Goal: Task Accomplishment & Management: Manage account settings

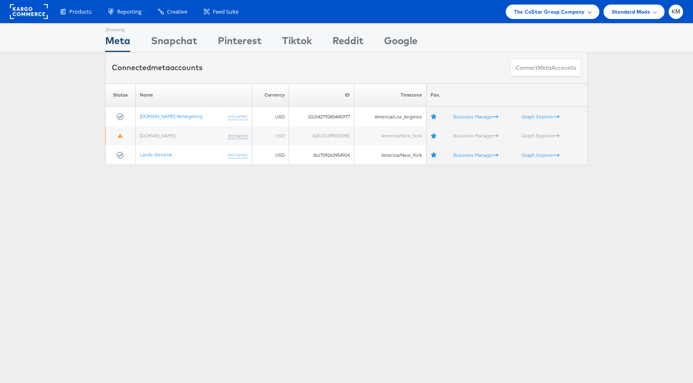
click at [537, 10] on span "The CoStar Group Company" at bounding box center [549, 11] width 70 height 9
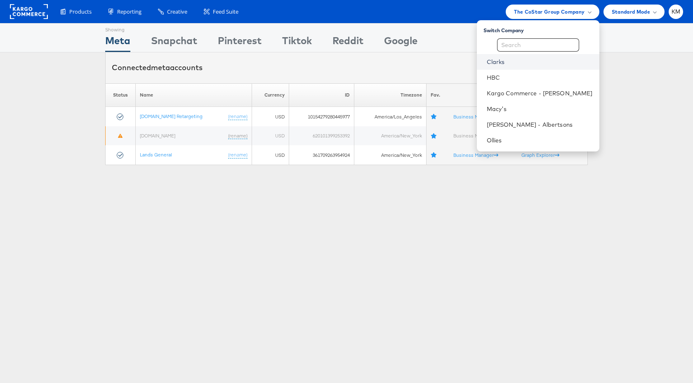
click at [503, 62] on link "Clarks" at bounding box center [539, 62] width 106 height 8
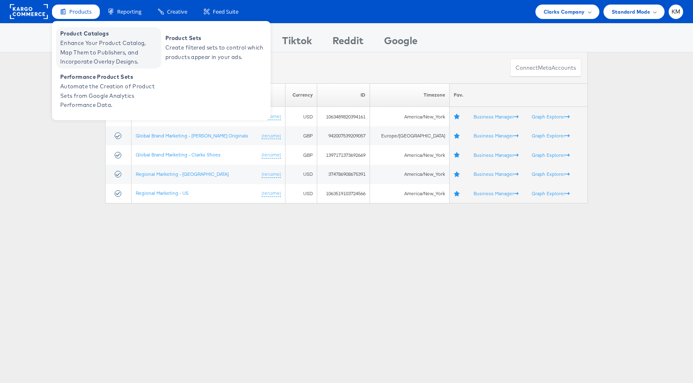
click at [92, 48] on span "Enhance Your Product Catalog, Map Them to Publishers, and Incorporate Overlay D…" at bounding box center [109, 52] width 99 height 28
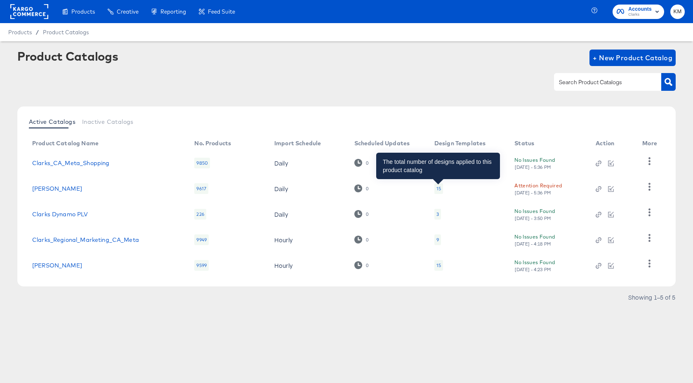
click at [437, 188] on div "15" at bounding box center [438, 188] width 5 height 7
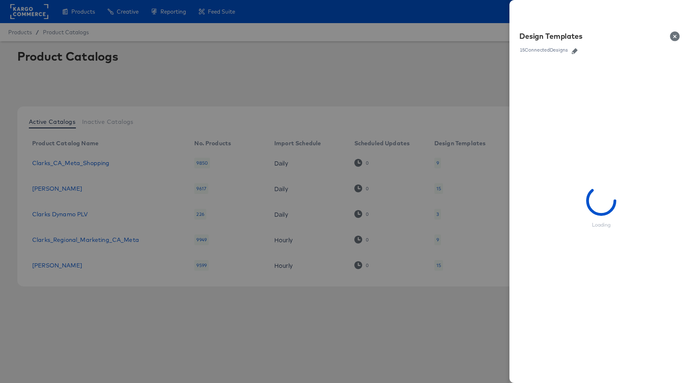
click at [571, 52] on button "button" at bounding box center [574, 51] width 12 height 6
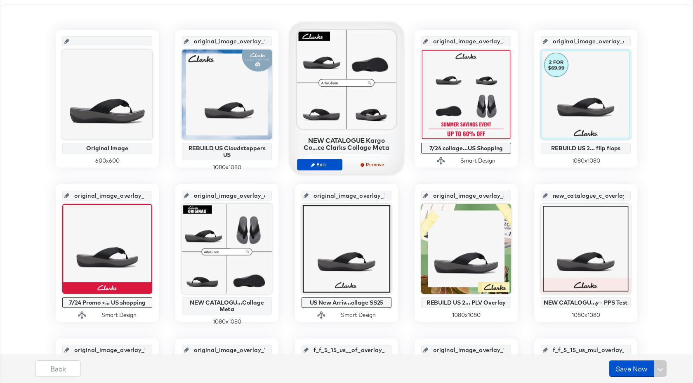
scroll to position [167, 0]
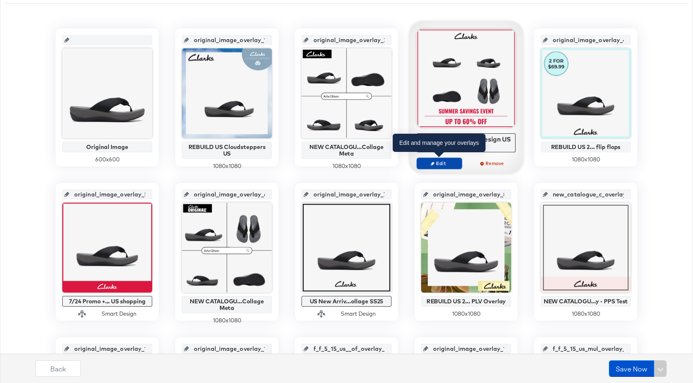
click at [445, 163] on span "Edit" at bounding box center [439, 163] width 38 height 6
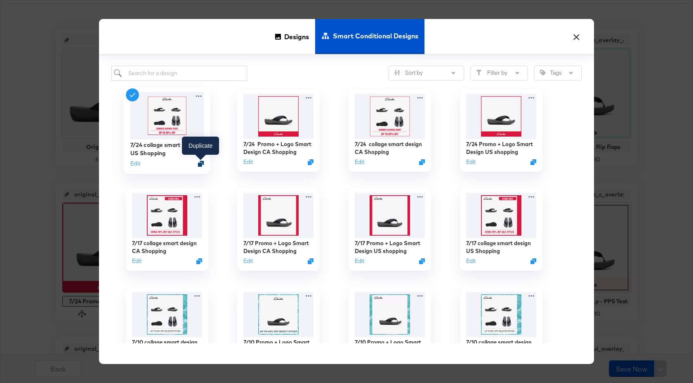
click at [201, 163] on icon "Duplicate" at bounding box center [201, 163] width 6 height 6
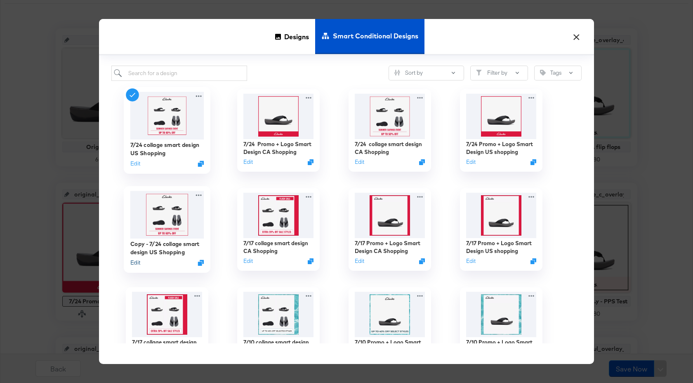
click at [133, 263] on button "Edit" at bounding box center [135, 262] width 10 height 8
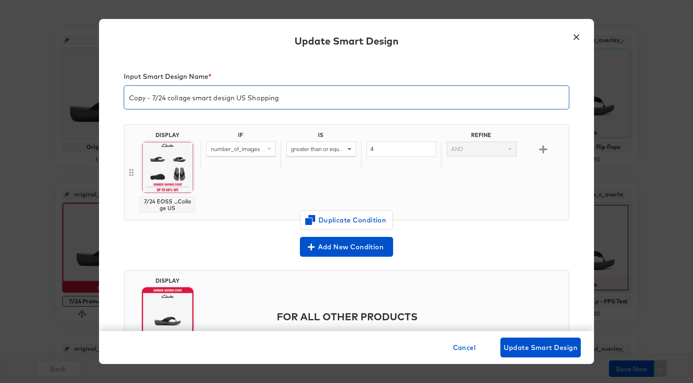
drag, startPoint x: 166, startPoint y: 99, endPoint x: 124, endPoint y: 99, distance: 41.6
click at [124, 99] on input "Copy - 7/24 collage smart design US Shopping" at bounding box center [346, 93] width 444 height 23
type input "8/28 collage smart design US Shopping"
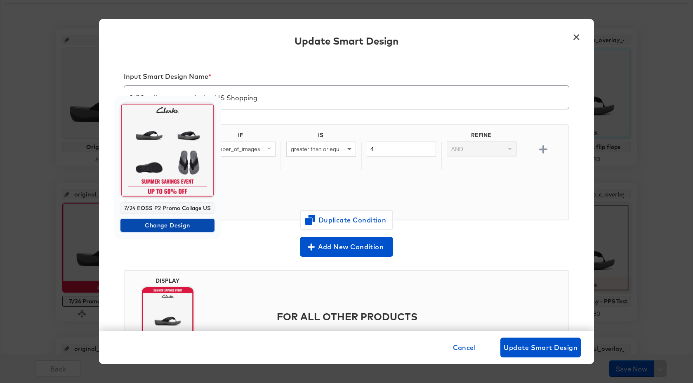
click at [176, 226] on span "Change Design" at bounding box center [167, 225] width 87 height 10
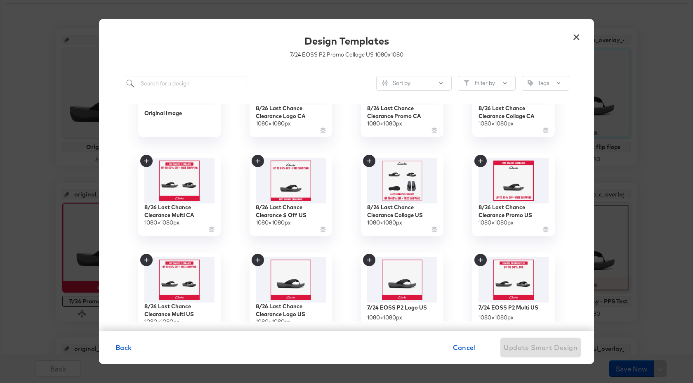
scroll to position [17, 0]
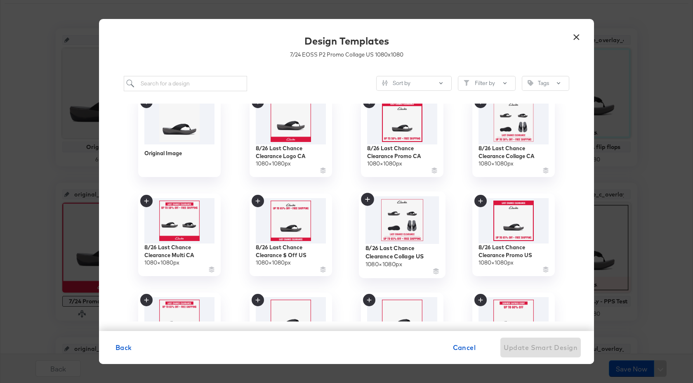
click at [369, 200] on icon at bounding box center [367, 199] width 13 height 13
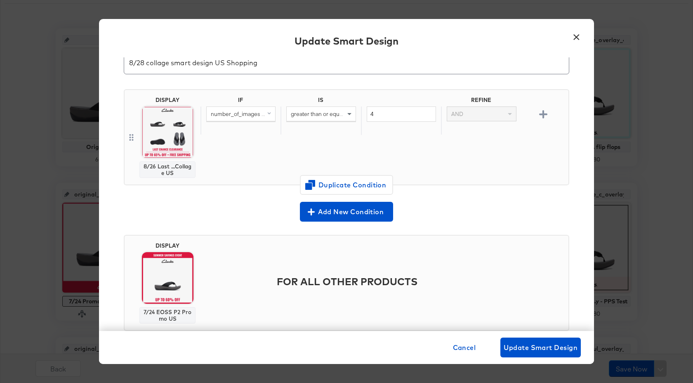
scroll to position [56, 0]
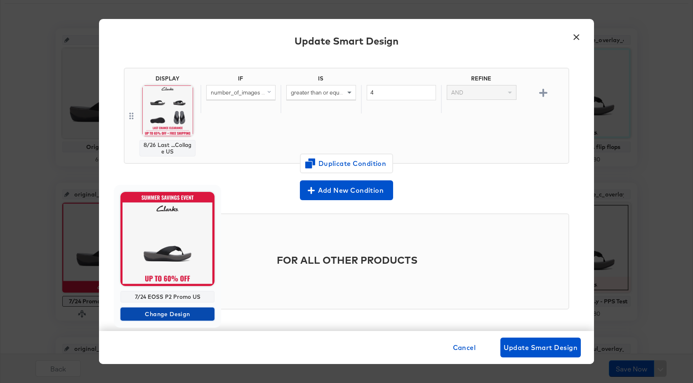
click at [183, 314] on span "Change Design" at bounding box center [167, 314] width 87 height 10
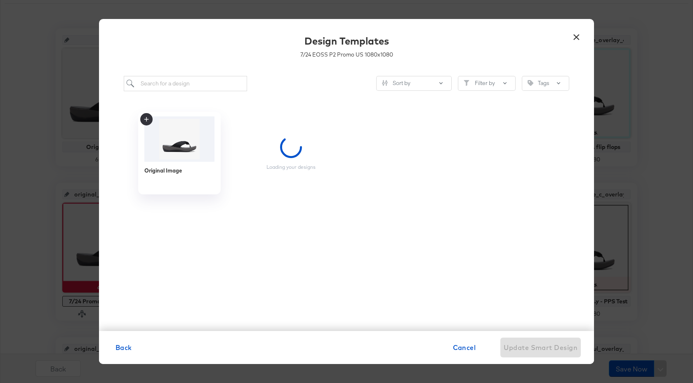
scroll to position [0, 0]
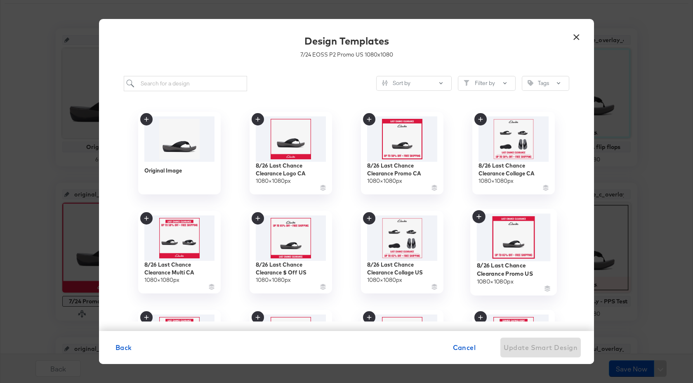
click at [477, 215] on icon at bounding box center [478, 216] width 13 height 13
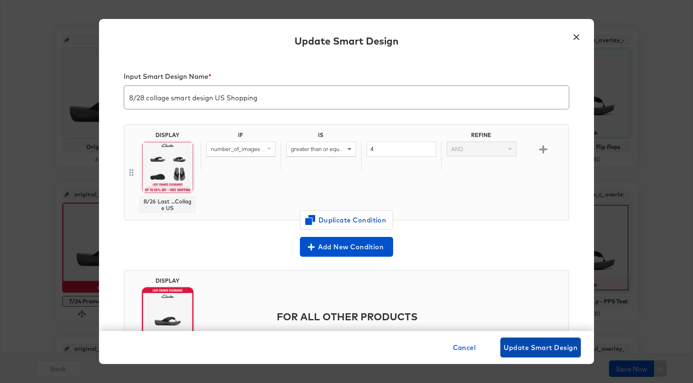
click at [536, 351] on span "Update Smart Design" at bounding box center [540, 347] width 74 height 12
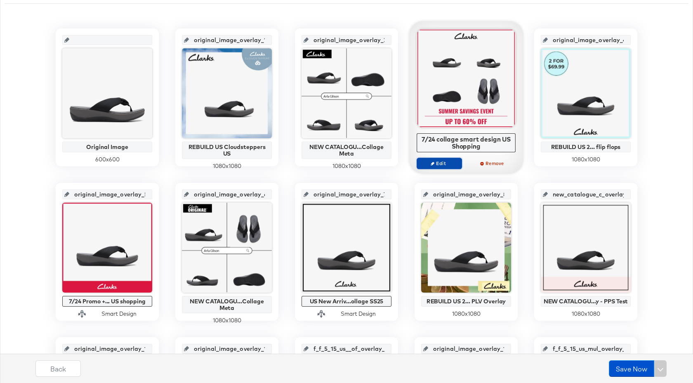
click at [444, 166] on button "Edit" at bounding box center [438, 163] width 45 height 12
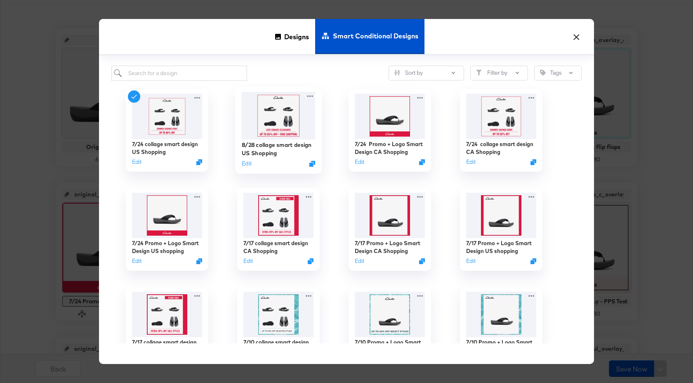
click at [277, 136] on img at bounding box center [279, 115] width 74 height 47
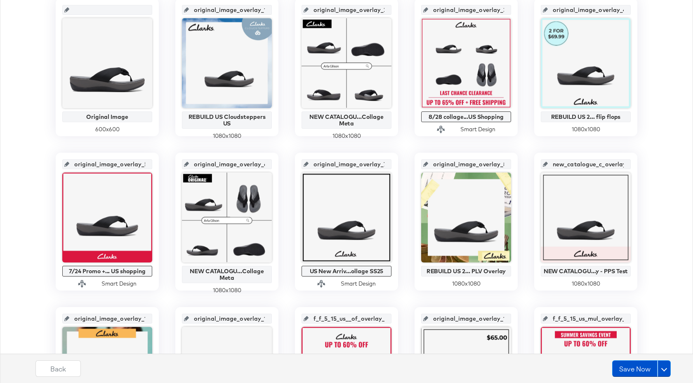
scroll to position [245, 0]
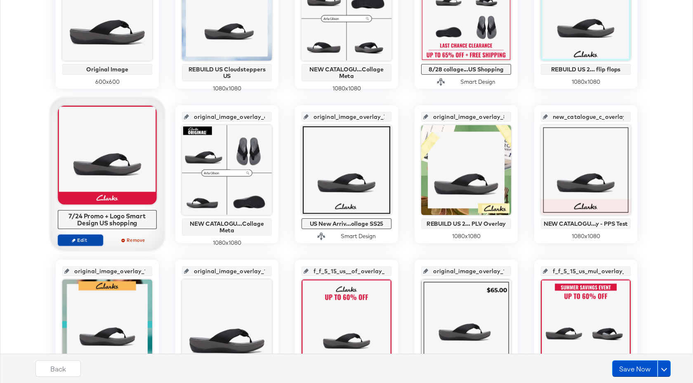
click at [89, 239] on span "Edit" at bounding box center [80, 240] width 38 height 6
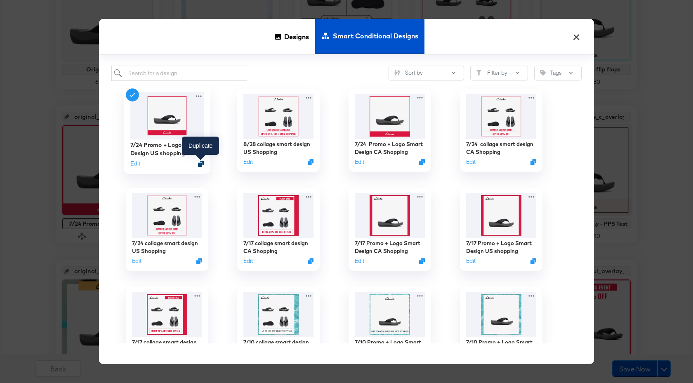
click at [201, 164] on icon "Duplicate" at bounding box center [201, 163] width 6 height 6
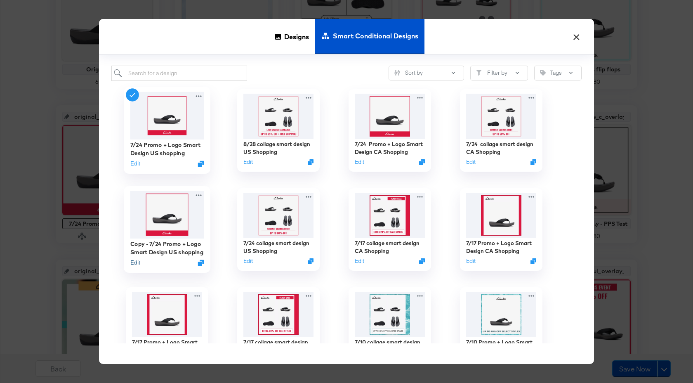
click at [137, 264] on button "Edit" at bounding box center [135, 262] width 10 height 8
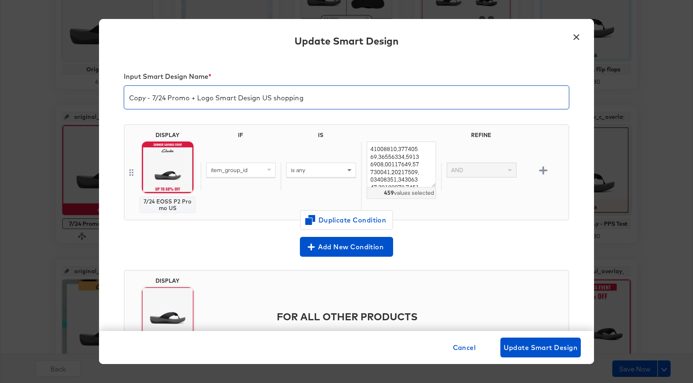
drag, startPoint x: 166, startPoint y: 99, endPoint x: 124, endPoint y: 99, distance: 41.6
click at [124, 99] on input "Copy - 7/24 Promo + Logo Smart Design US shopping" at bounding box center [346, 93] width 444 height 23
type input "8/28 Promo + Logo Smart Design US shopping"
drag, startPoint x: 370, startPoint y: 149, endPoint x: 438, endPoint y: 208, distance: 90.3
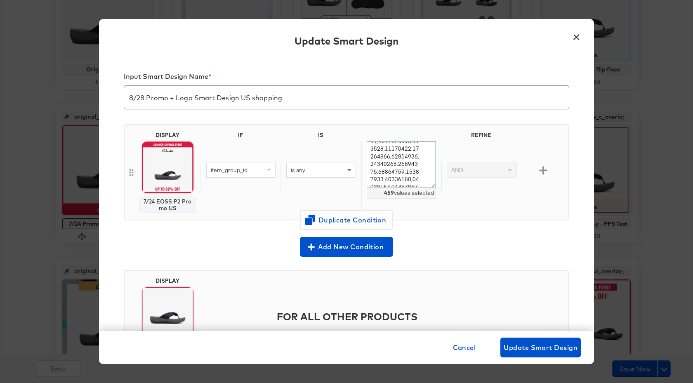
click at [438, 208] on div "459 values selected" at bounding box center [401, 176] width 80 height 70
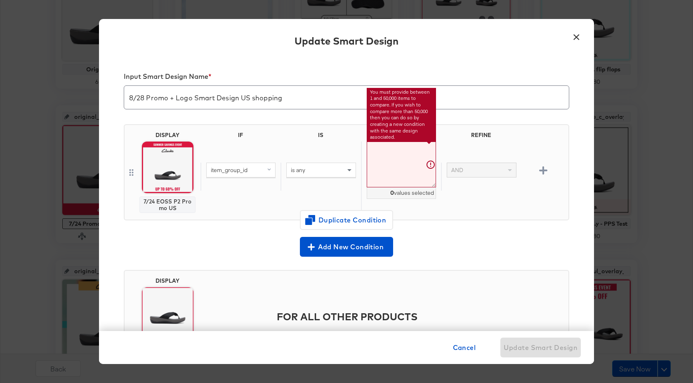
paste textarea "26181240,26181242,26181241,26181284,26181409,26181411,26181418,26181422,2618142…"
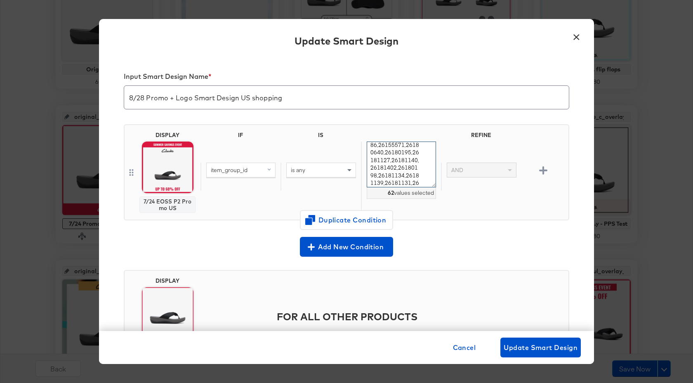
type textarea "26181240,26181242,26181241,26181284,26181409,26181411,26181418,26181422,2618142…"
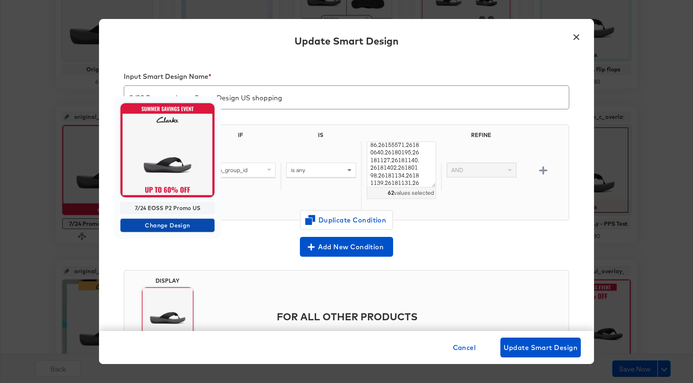
click at [178, 224] on span "Change Design" at bounding box center [167, 225] width 87 height 10
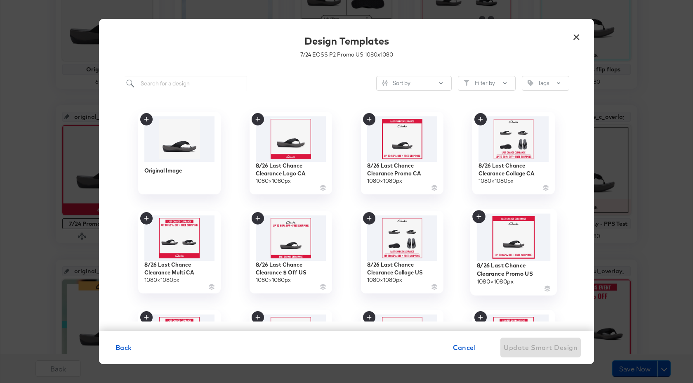
click at [479, 218] on icon at bounding box center [478, 216] width 13 height 13
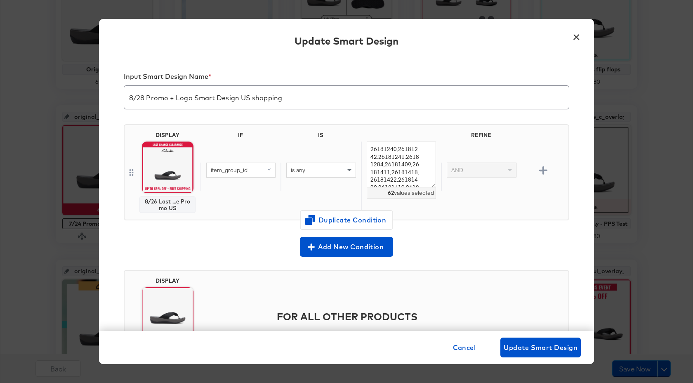
scroll to position [56, 0]
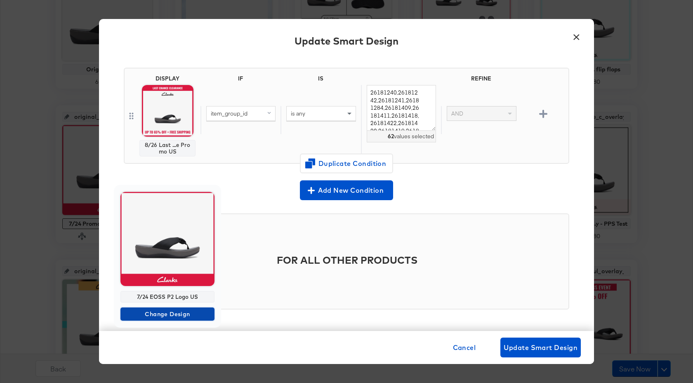
click at [175, 316] on span "Change Design" at bounding box center [167, 314] width 87 height 10
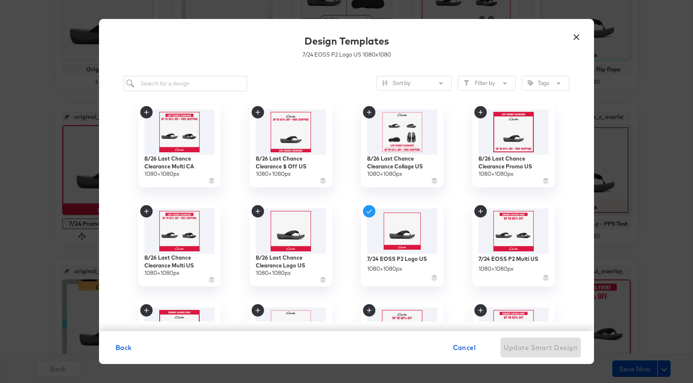
scroll to position [166, 0]
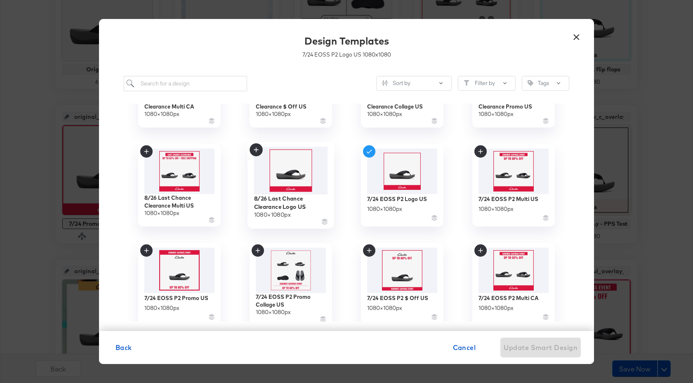
click at [256, 146] on icon at bounding box center [255, 149] width 13 height 13
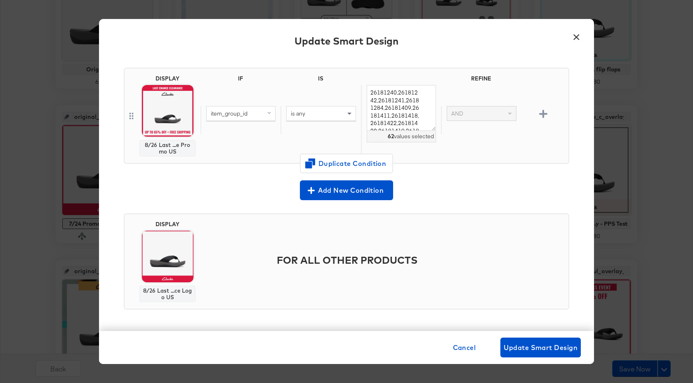
scroll to position [0, 0]
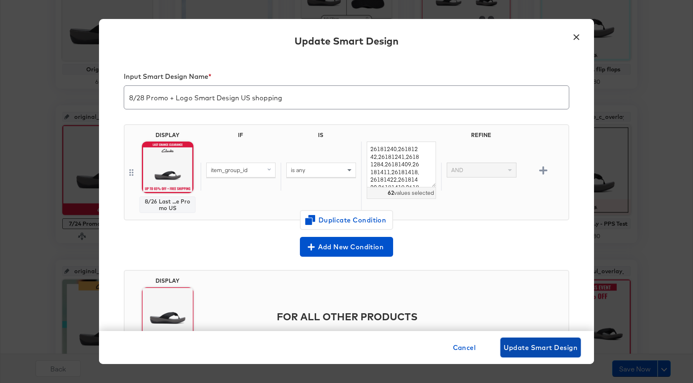
click at [540, 343] on span "Update Smart Design" at bounding box center [540, 347] width 74 height 12
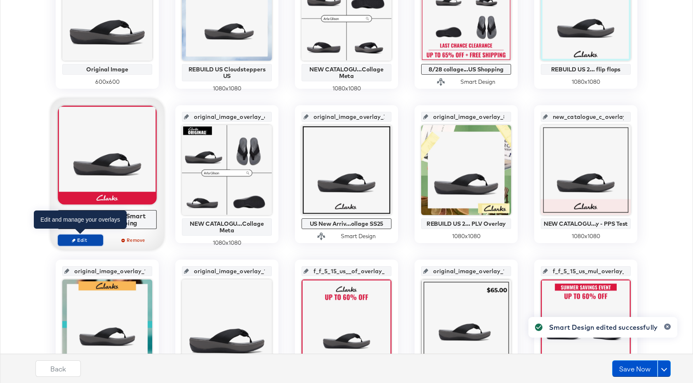
click at [83, 243] on button "Edit" at bounding box center [80, 240] width 45 height 12
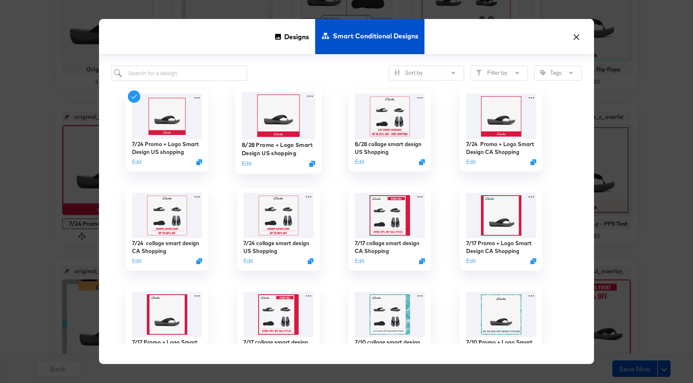
click at [261, 138] on img at bounding box center [279, 115] width 74 height 47
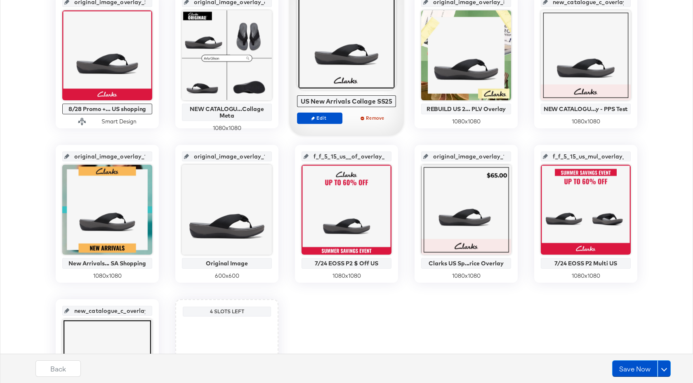
scroll to position [393, 0]
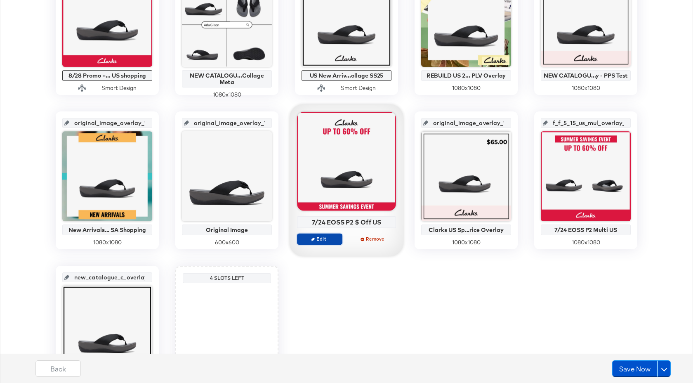
click at [316, 238] on span "Edit" at bounding box center [320, 238] width 38 height 6
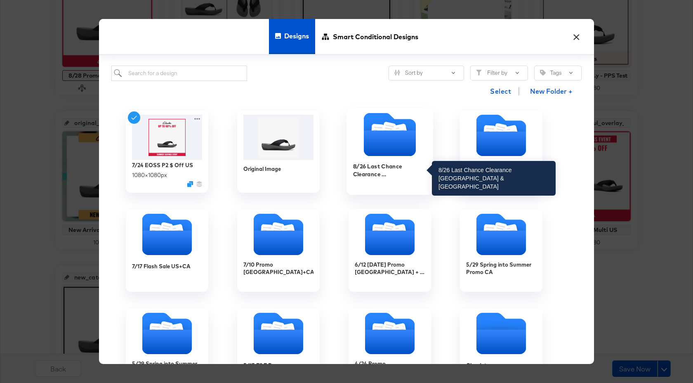
click at [376, 168] on div "8/26 Last Chance Clearance US & CA" at bounding box center [390, 170] width 74 height 16
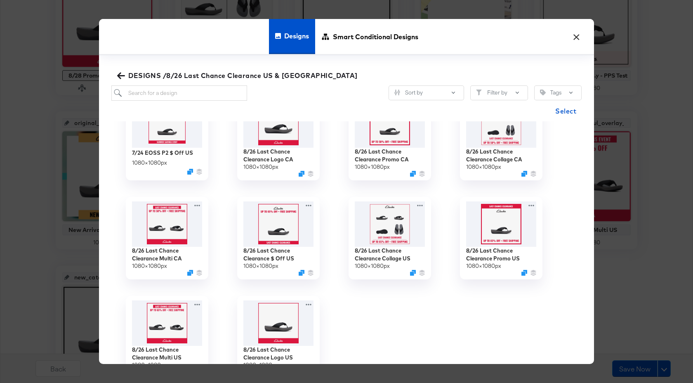
scroll to position [55, 0]
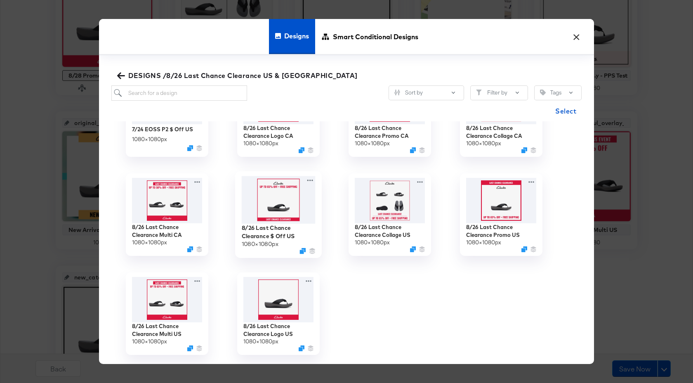
click at [284, 198] on img at bounding box center [279, 199] width 74 height 47
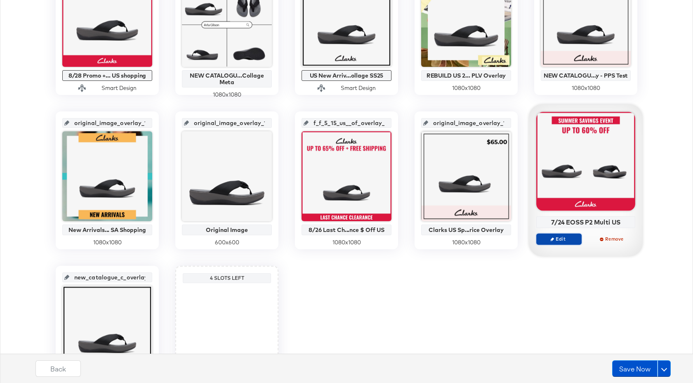
click at [555, 240] on span "Edit" at bounding box center [559, 238] width 38 height 6
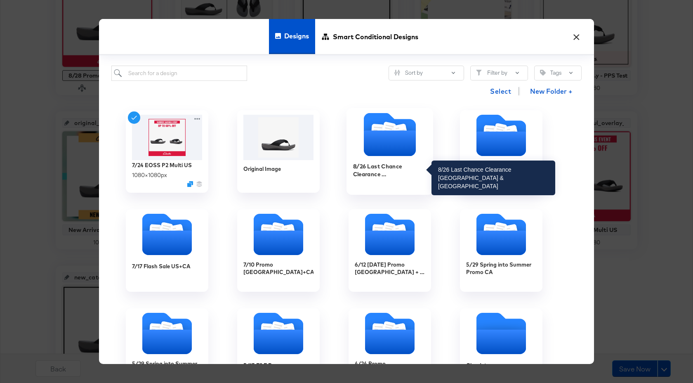
click at [396, 167] on div "8/26 Last Chance Clearance US & CA" at bounding box center [390, 170] width 74 height 16
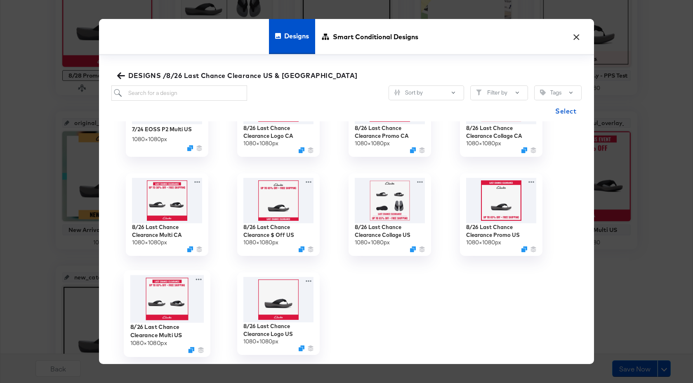
click at [176, 310] on img at bounding box center [167, 299] width 74 height 48
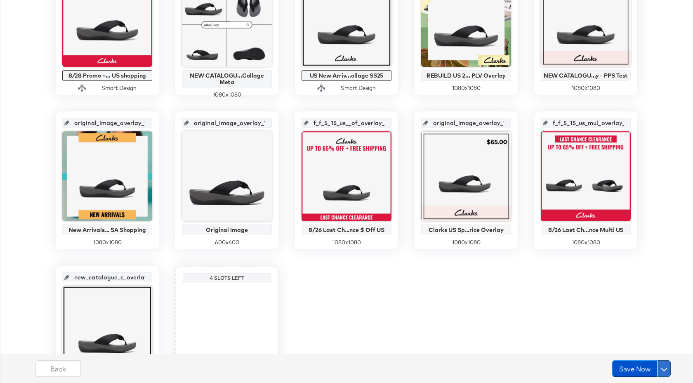
click at [664, 366] on span at bounding box center [664, 368] width 6 height 6
click at [652, 356] on div "Schedule Save" at bounding box center [644, 352] width 38 height 8
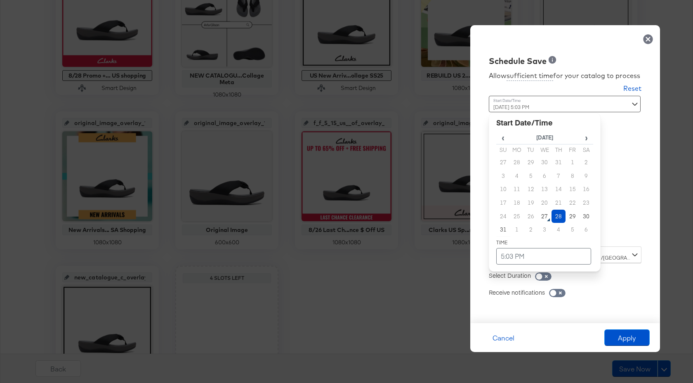
click at [545, 233] on div "August 28th 2025 5:03 PM ‹ August 2025 › Su Mo Tu We Th Fr Sa 27 28 29 30 31 1 …" at bounding box center [545, 168] width 112 height 144
click at [561, 215] on td "28" at bounding box center [558, 216] width 14 height 14
click at [627, 210] on div "Allow sufficient time for your catalog to process Reset Time : August 28th 2025…" at bounding box center [564, 191] width 177 height 248
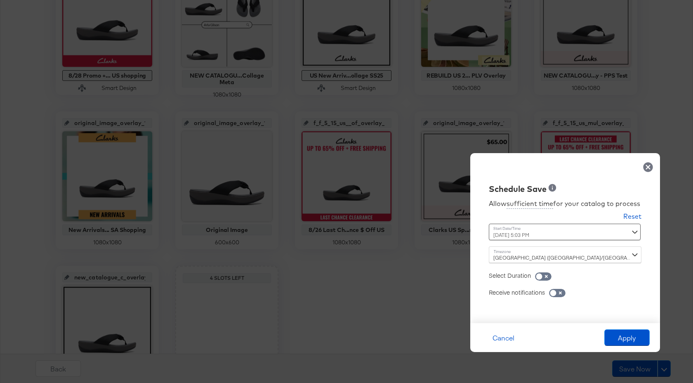
click at [538, 259] on div "Dublin (Europe/Dublin)" at bounding box center [565, 254] width 153 height 16
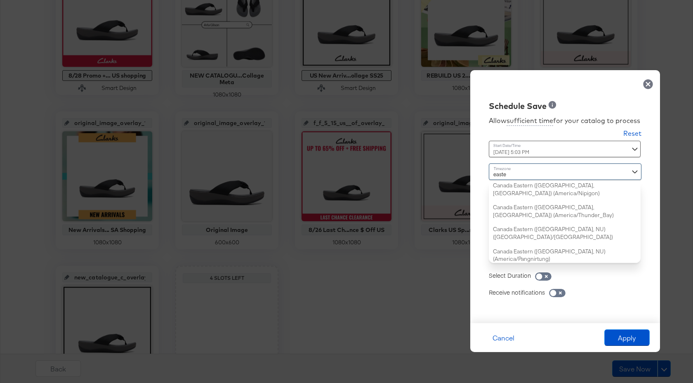
scroll to position [77, 0]
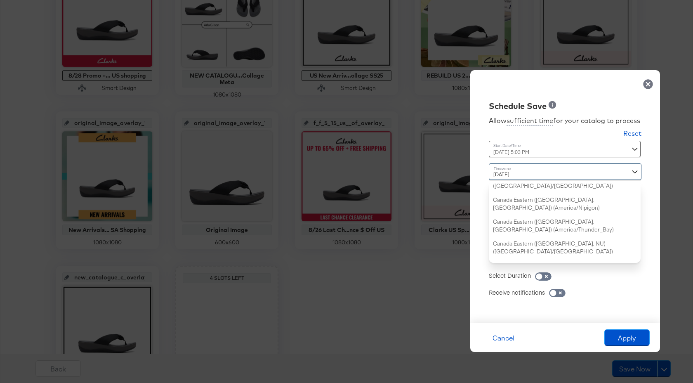
type input "eastern"
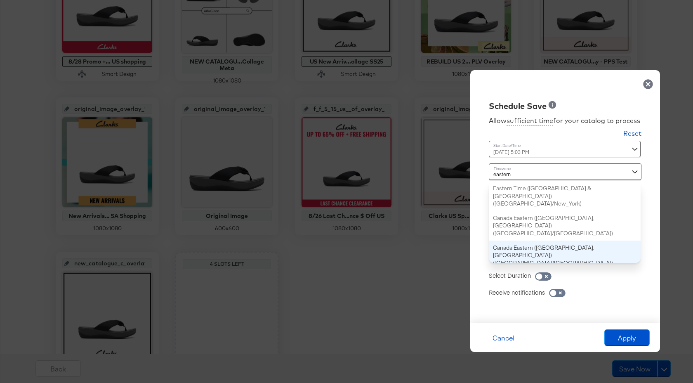
scroll to position [402, 0]
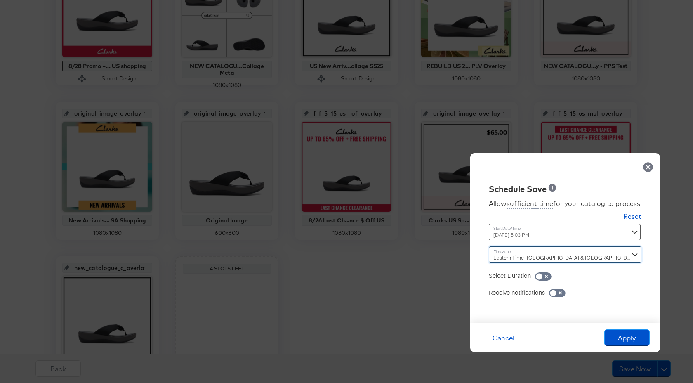
click at [557, 229] on div "August 28th 2025 5:03 PM ‹ August 2025 › Su Mo Tu We Th Fr Sa 27 28 29 30 31 1 …" at bounding box center [545, 231] width 112 height 16
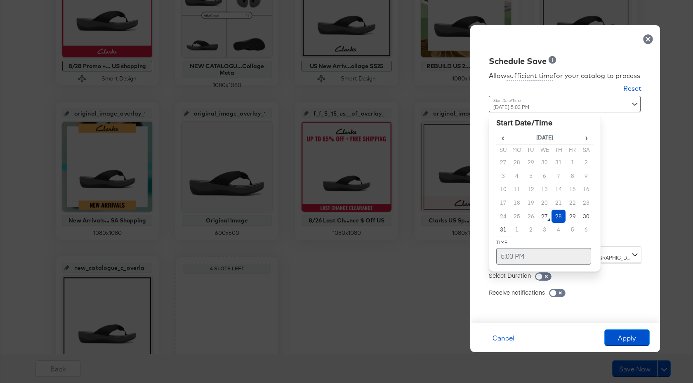
click at [503, 257] on td "5:03 PM" at bounding box center [543, 256] width 95 height 16
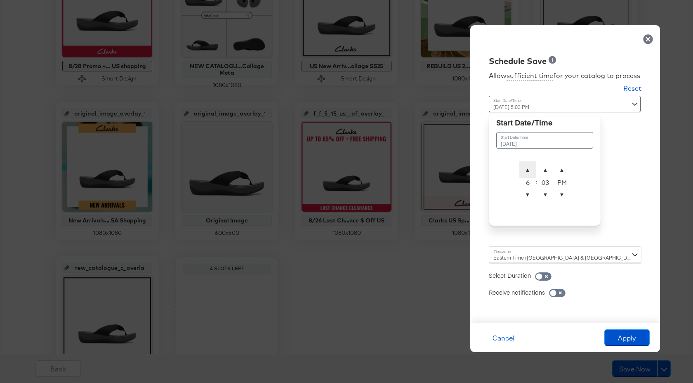
click at [523, 169] on span "▲" at bounding box center [527, 169] width 16 height 16
click at [526, 192] on span "▼" at bounding box center [527, 194] width 16 height 16
type input "August 28th 2025 6:03 AM"
click at [561, 195] on span "▼" at bounding box center [561, 194] width 16 height 16
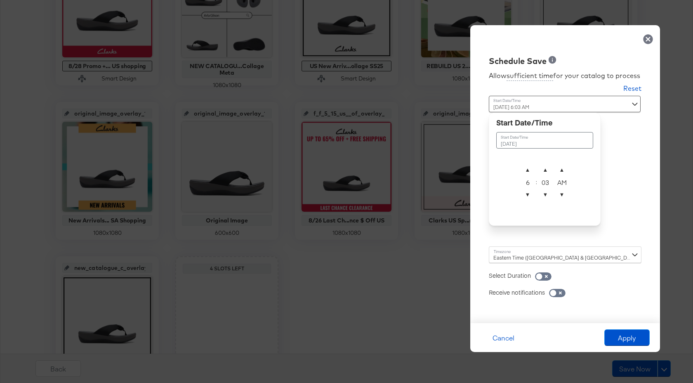
click at [625, 172] on div "Schedule Save Allow sufficient time for your catalog to process Reset Time : Au…" at bounding box center [565, 174] width 190 height 298
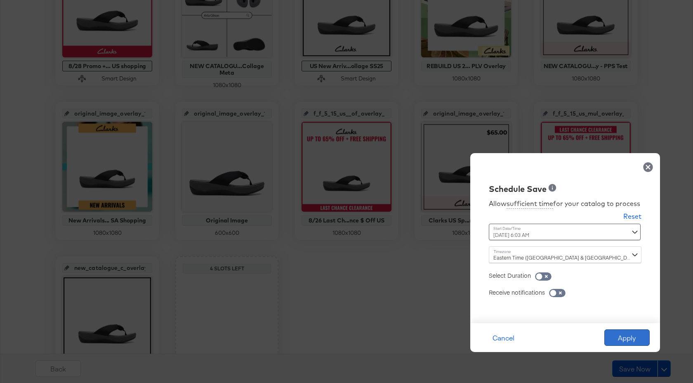
click at [622, 341] on button "Apply" at bounding box center [626, 337] width 45 height 16
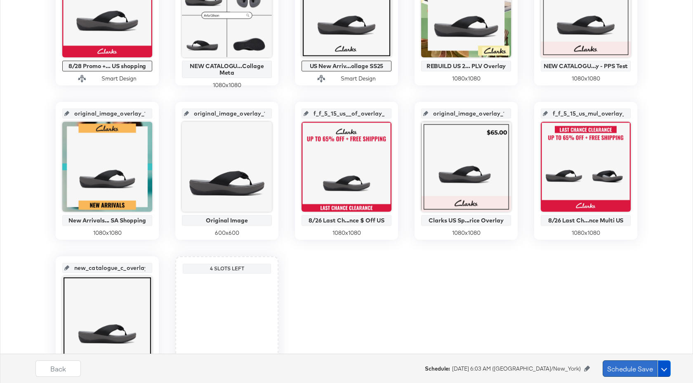
click at [627, 373] on button "Schedule Save" at bounding box center [629, 368] width 55 height 16
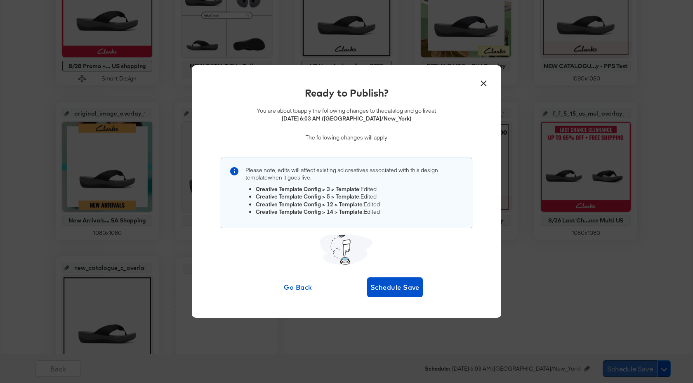
scroll to position [0, 0]
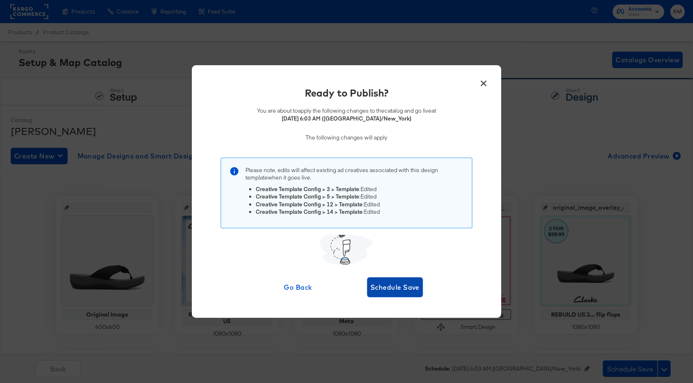
click at [394, 284] on span "Schedule Save" at bounding box center [394, 287] width 49 height 12
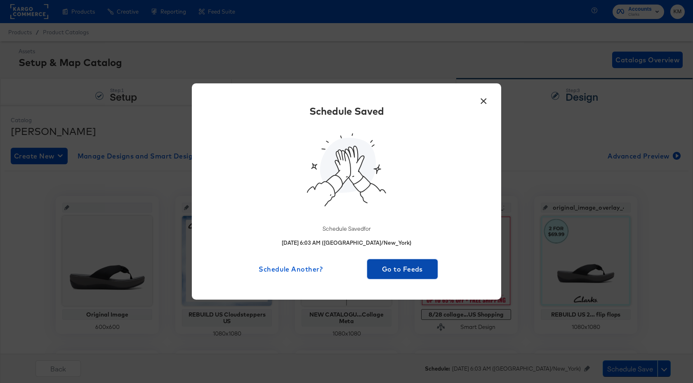
click at [402, 267] on span "Go to Feeds" at bounding box center [402, 269] width 64 height 12
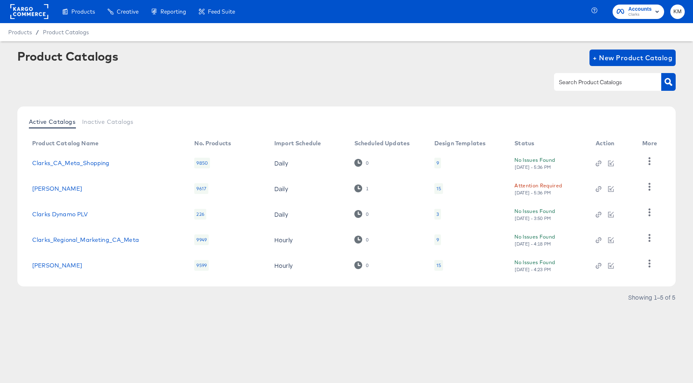
click at [438, 164] on div "9" at bounding box center [437, 162] width 7 height 11
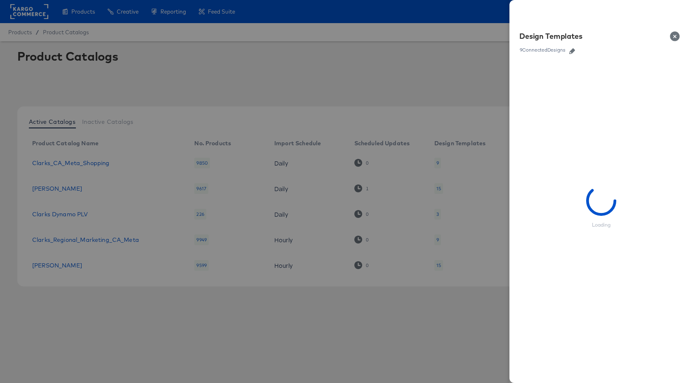
click at [573, 52] on icon "button" at bounding box center [572, 51] width 6 height 6
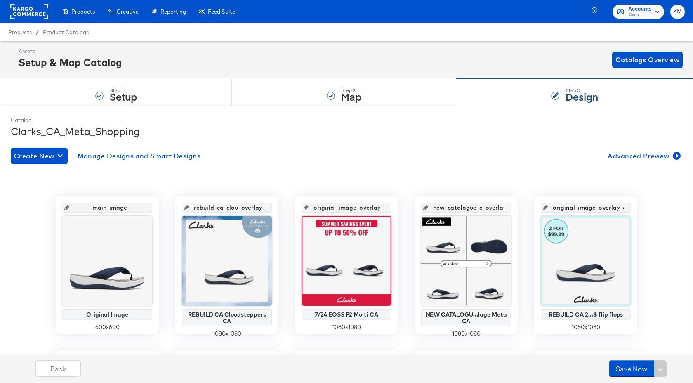
scroll to position [112, 0]
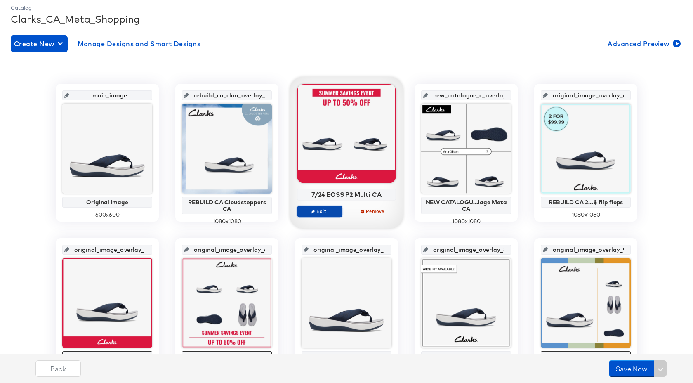
click at [319, 207] on button "Edit" at bounding box center [319, 211] width 45 height 12
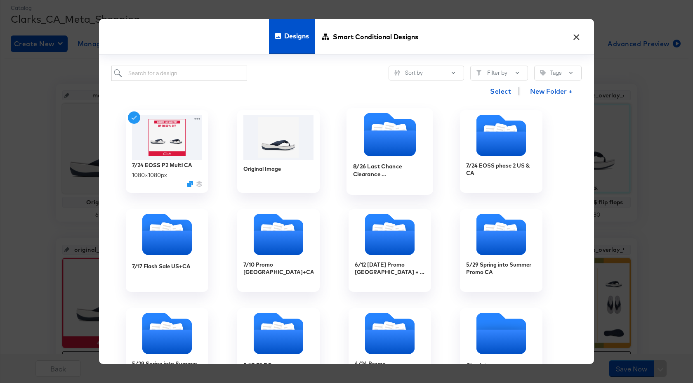
click at [381, 181] on div "8/26 Last Chance Clearance US & CA" at bounding box center [390, 174] width 74 height 32
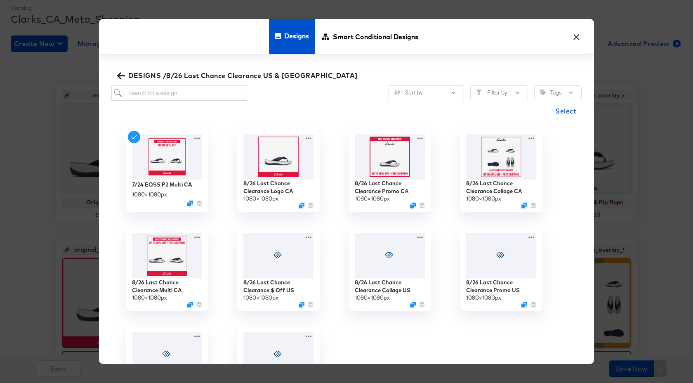
scroll to position [55, 0]
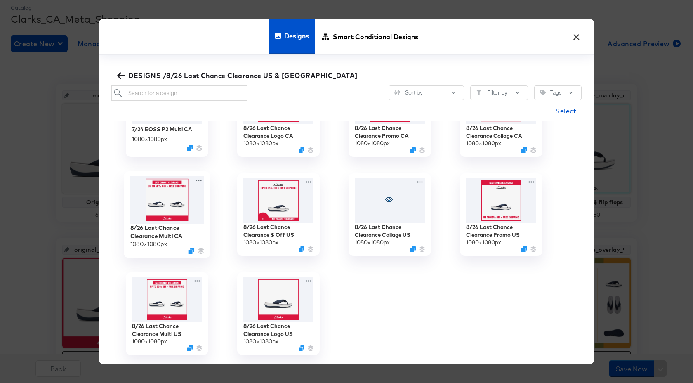
click at [170, 214] on img at bounding box center [167, 199] width 74 height 47
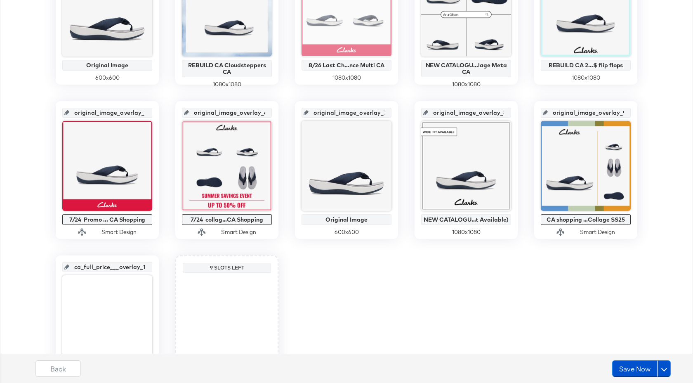
scroll to position [263, 0]
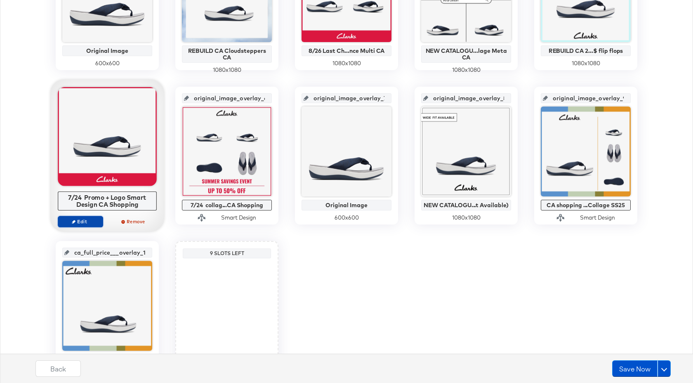
click at [90, 223] on span "Edit" at bounding box center [80, 221] width 38 height 6
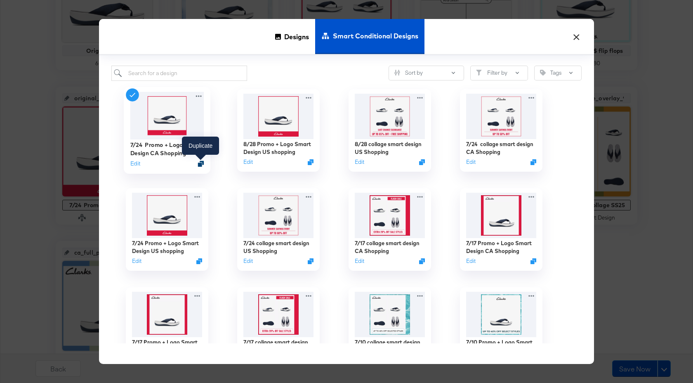
click at [201, 162] on icon "Duplicate" at bounding box center [201, 163] width 6 height 6
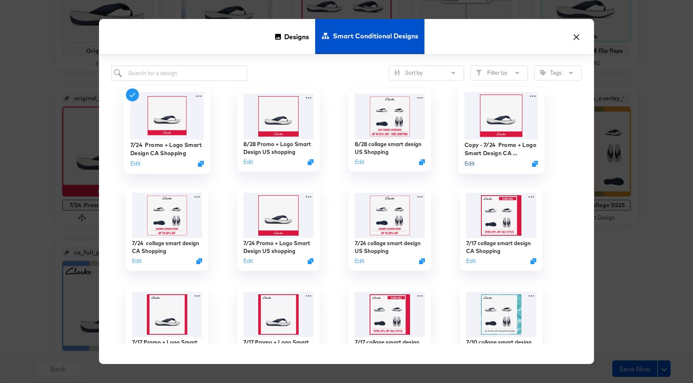
click at [470, 167] on button "Edit" at bounding box center [469, 164] width 10 height 8
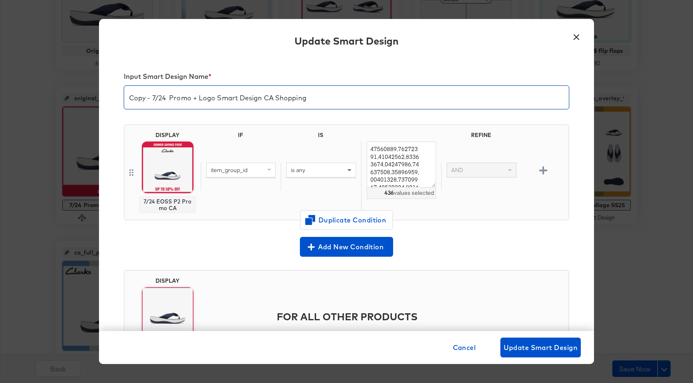
drag, startPoint x: 167, startPoint y: 101, endPoint x: 112, endPoint y: 100, distance: 54.4
click at [112, 100] on div "Input Smart Design Name * Copy - 7/24 Promo + Logo Smart Design CA Shopping DIS…" at bounding box center [346, 193] width 495 height 273
type input "8/28 Promo + Logo Smart Design CA Shopping"
drag, startPoint x: 371, startPoint y: 150, endPoint x: 418, endPoint y: 208, distance: 74.2
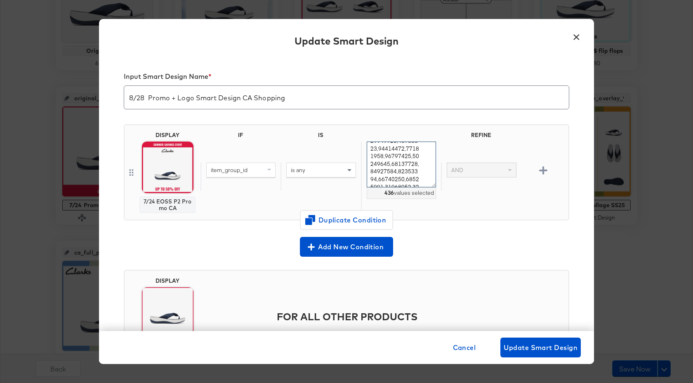
click at [418, 208] on div "436 values selected" at bounding box center [401, 176] width 80 height 70
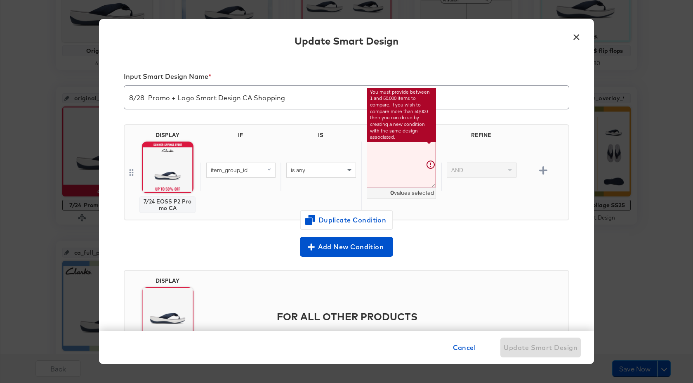
paste textarea "26181240,26181242,26181241,26181409,26181411,26181418,26181422,26181420,2618141…"
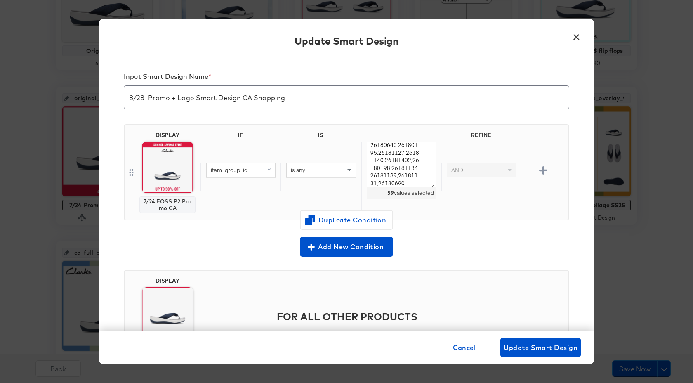
type textarea "26181240,26181242,26181241,26181409,26181411,26181418,26181422,26181420,2618141…"
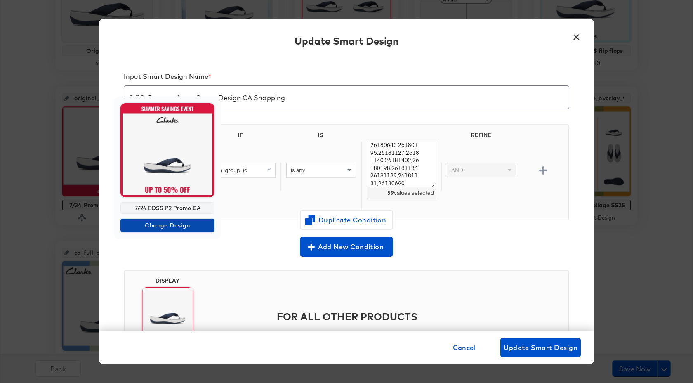
click at [174, 226] on span "Change Design" at bounding box center [167, 225] width 87 height 10
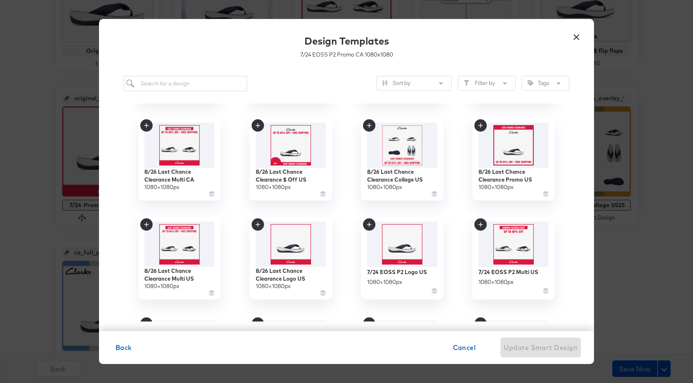
scroll to position [0, 0]
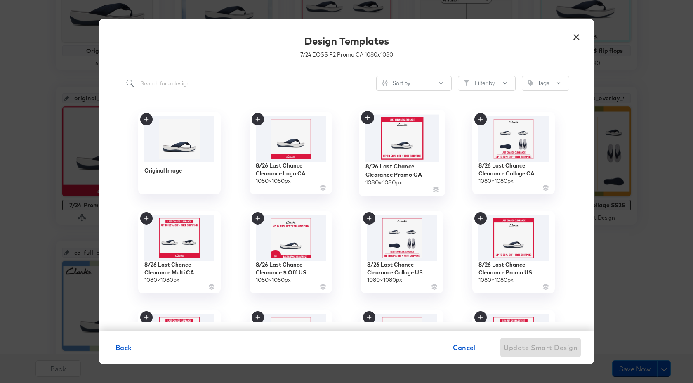
click at [366, 119] on icon at bounding box center [367, 117] width 13 height 13
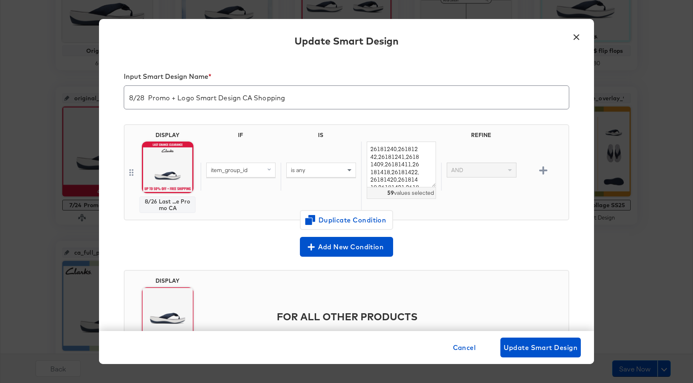
scroll to position [56, 0]
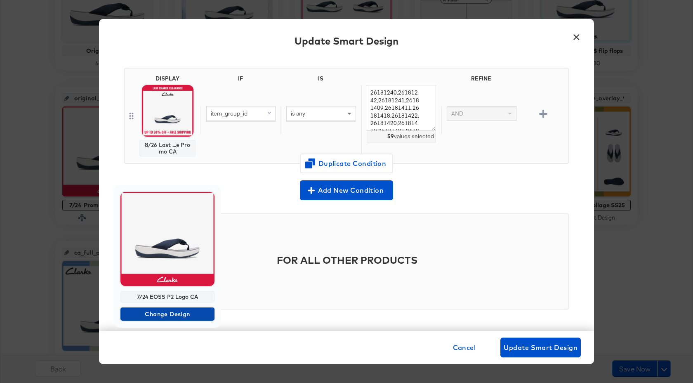
click at [174, 314] on span "Change Design" at bounding box center [167, 314] width 87 height 10
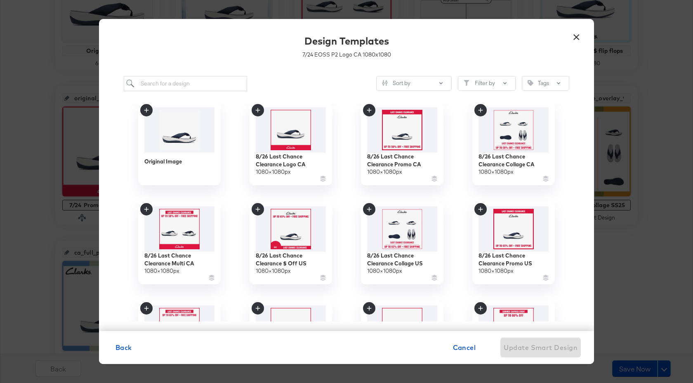
scroll to position [0, 0]
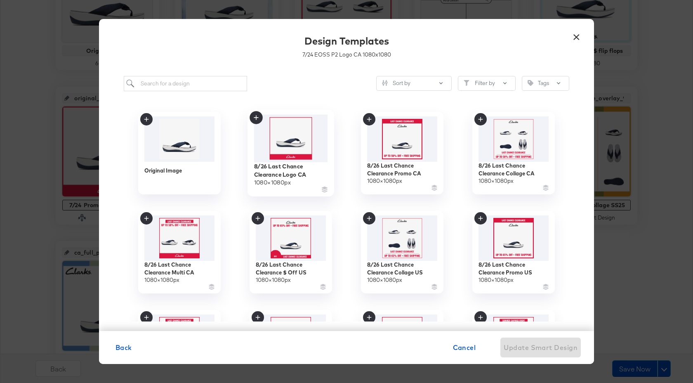
click at [256, 115] on icon at bounding box center [256, 117] width 5 height 5
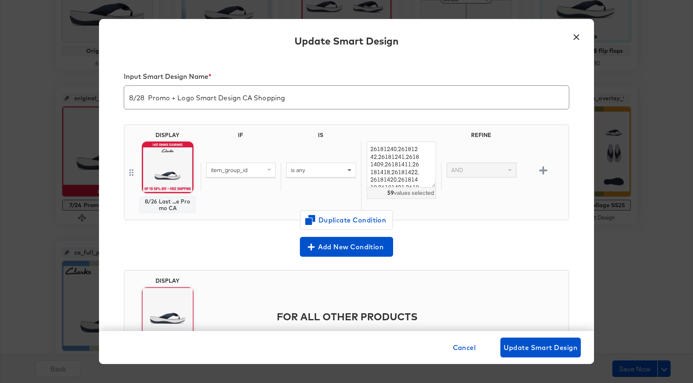
scroll to position [56, 0]
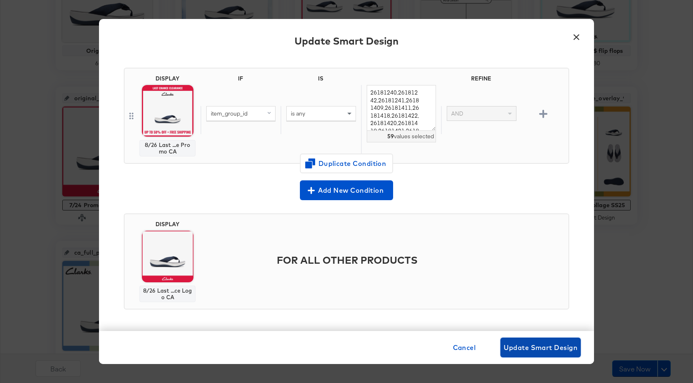
click at [528, 349] on span "Update Smart Design" at bounding box center [540, 347] width 74 height 12
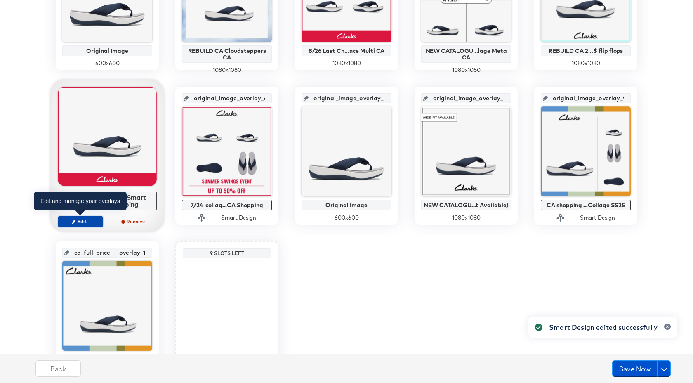
click at [87, 223] on span "Edit" at bounding box center [80, 221] width 38 height 6
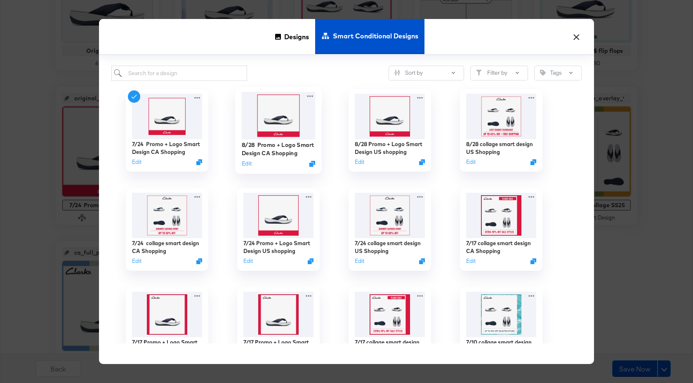
click at [280, 128] on img at bounding box center [279, 115] width 74 height 47
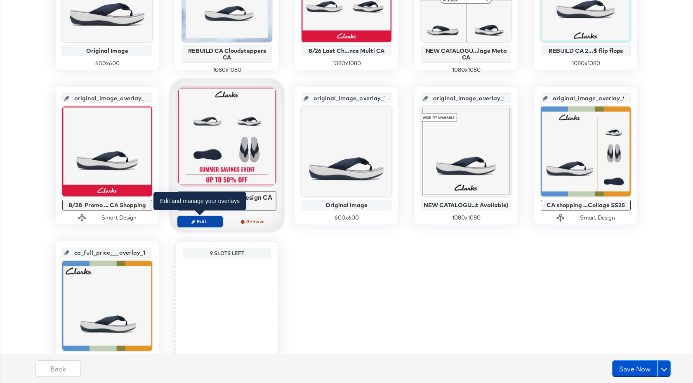
click at [210, 223] on span "Edit" at bounding box center [200, 221] width 38 height 6
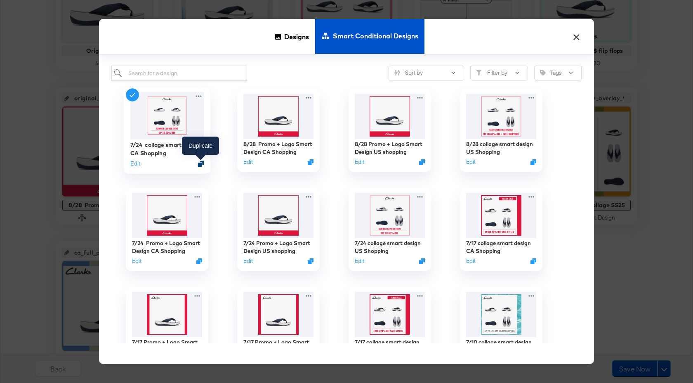
click at [201, 164] on icon "Duplicate" at bounding box center [201, 163] width 6 height 6
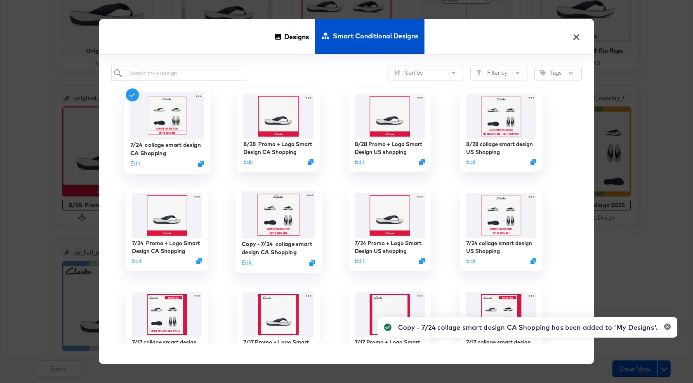
click at [246, 266] on div "Copy - 7/24 collage smart design CA Shopping Edit" at bounding box center [279, 252] width 74 height 29
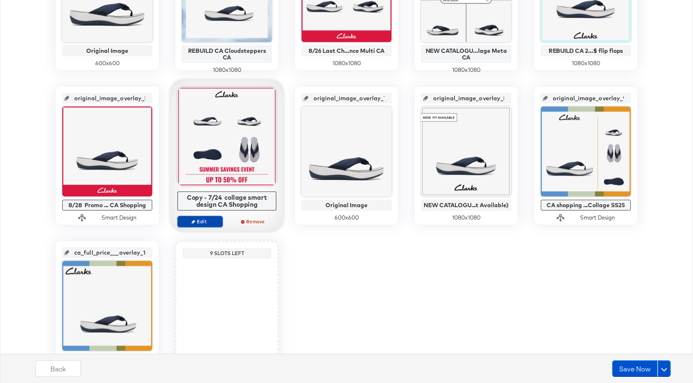
click at [204, 220] on span "Edit" at bounding box center [200, 221] width 38 height 6
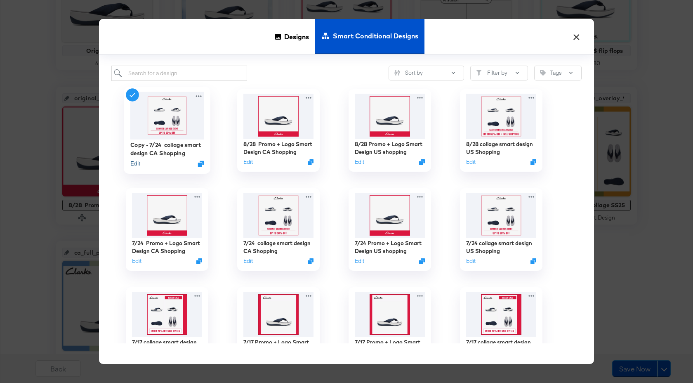
click at [136, 162] on button "Edit" at bounding box center [135, 164] width 10 height 8
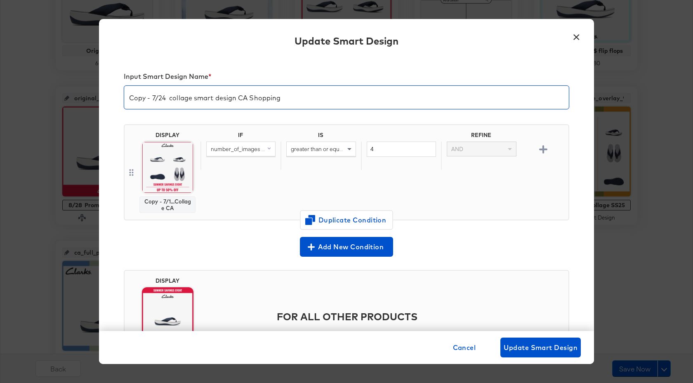
drag, startPoint x: 160, startPoint y: 98, endPoint x: 115, endPoint y: 98, distance: 45.3
click at [115, 98] on div "Input Smart Design Name * Copy - 7/24 collage smart design CA Shopping DISPLAY …" at bounding box center [346, 193] width 495 height 273
type input "8/28 collage smart design CA Shopping"
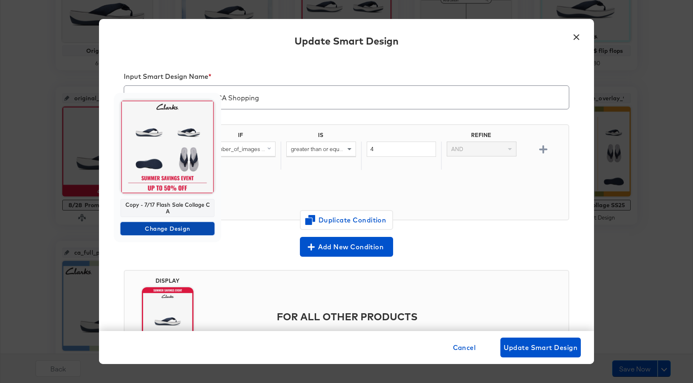
click at [179, 230] on span "Change Design" at bounding box center [167, 228] width 87 height 10
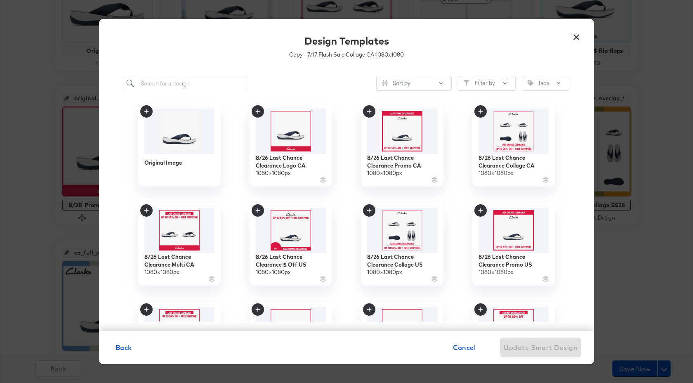
scroll to position [8, 0]
click at [481, 110] on icon at bounding box center [478, 109] width 13 height 13
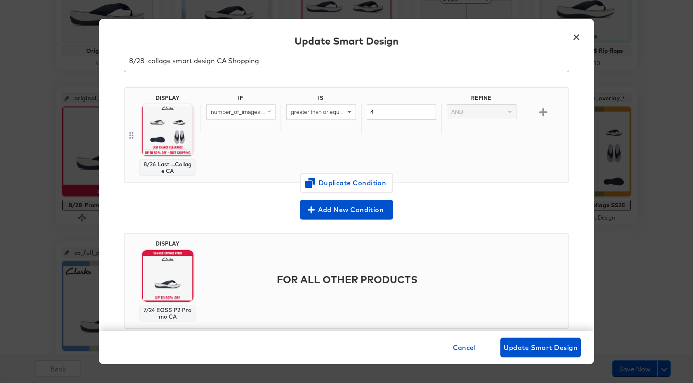
scroll to position [56, 0]
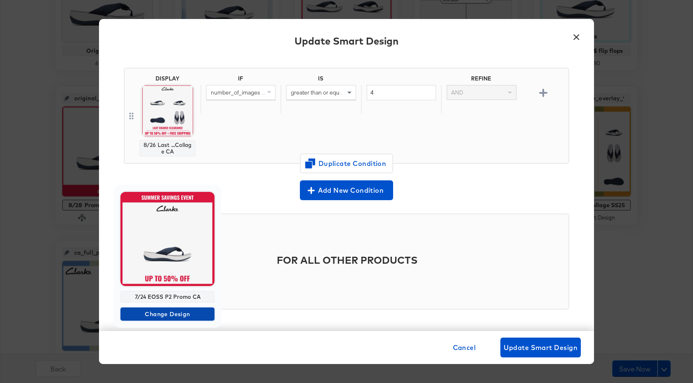
click at [174, 312] on span "Change Design" at bounding box center [167, 314] width 87 height 10
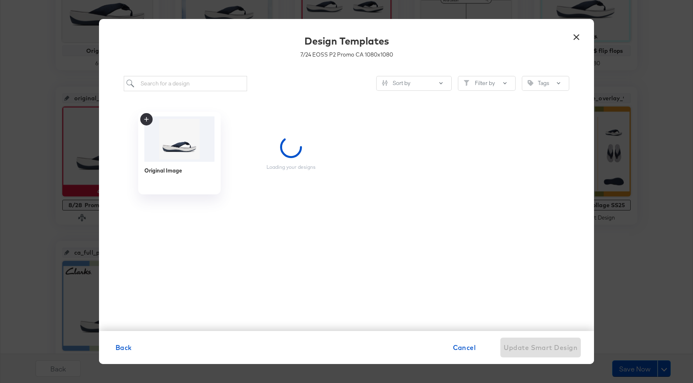
scroll to position [0, 0]
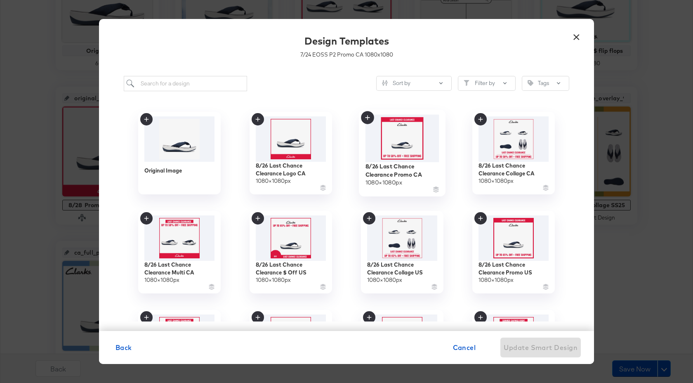
click at [369, 118] on icon at bounding box center [367, 117] width 13 height 13
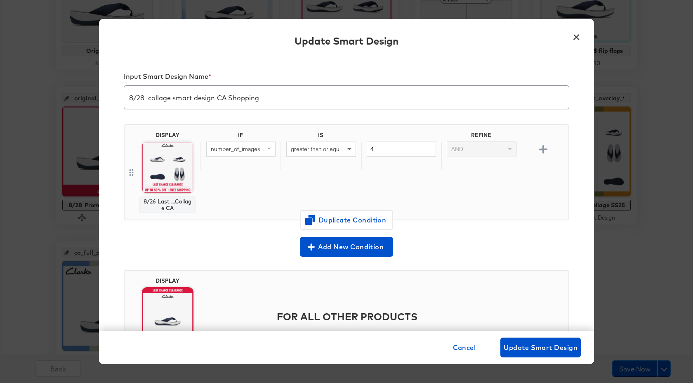
scroll to position [56, 0]
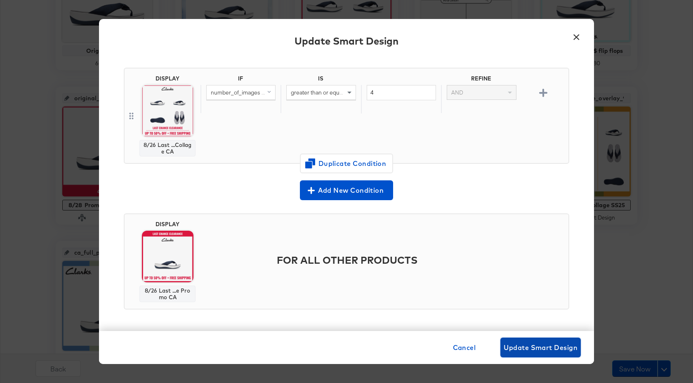
click at [527, 354] on button "Update Smart Design" at bounding box center [540, 347] width 80 height 20
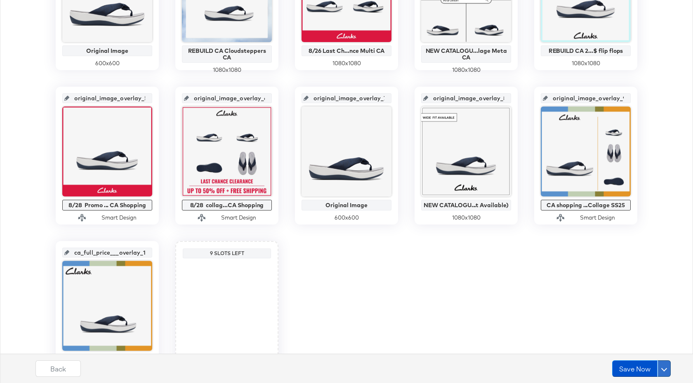
click at [661, 365] on button at bounding box center [663, 368] width 13 height 16
click at [647, 357] on button "Schedule Save" at bounding box center [641, 352] width 59 height 15
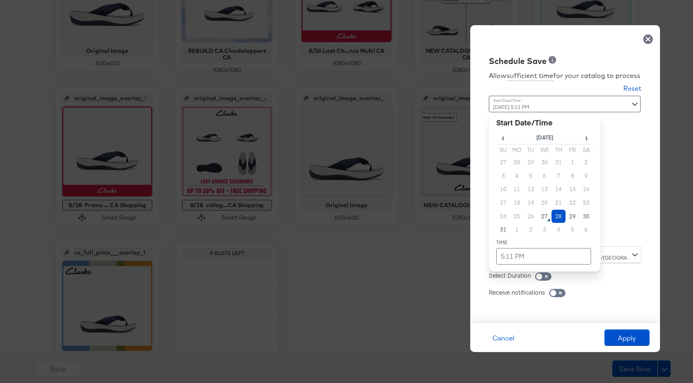
click at [551, 237] on div "August 28th 2025 5:11 PM ‹ August 2025 › Su Mo Tu We Th Fr Sa 27 28 29 30 31 1 …" at bounding box center [545, 168] width 112 height 144
click at [506, 258] on td "5:11 PM" at bounding box center [543, 256] width 95 height 16
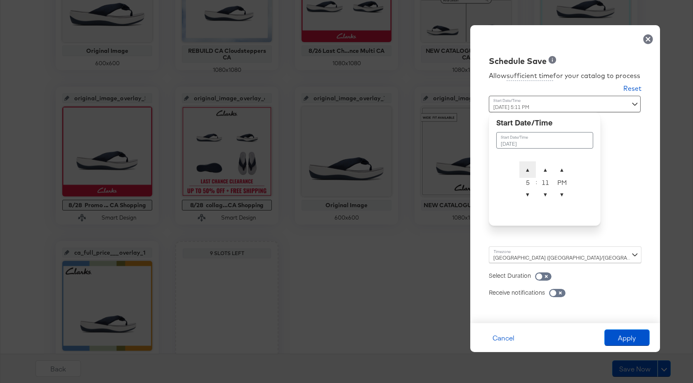
click at [526, 169] on span "▲" at bounding box center [527, 169] width 16 height 16
click at [564, 195] on span "▼" at bounding box center [561, 194] width 16 height 16
click at [545, 194] on span "▼" at bounding box center [545, 194] width 16 height 16
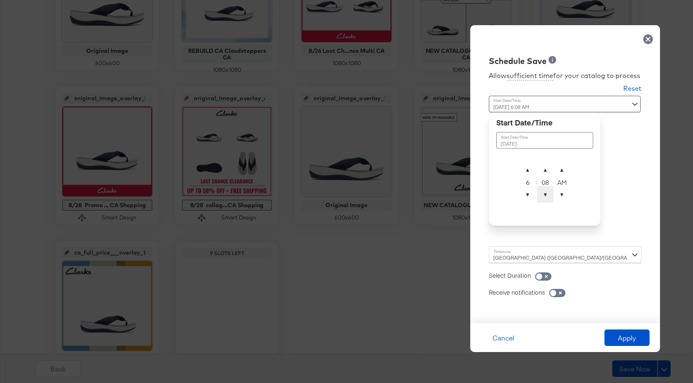
click at [545, 194] on span "▼" at bounding box center [545, 194] width 16 height 16
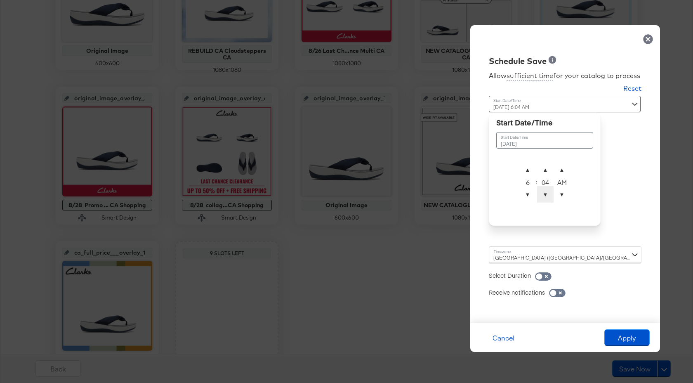
type input "August 28th 2025 6:03 AM"
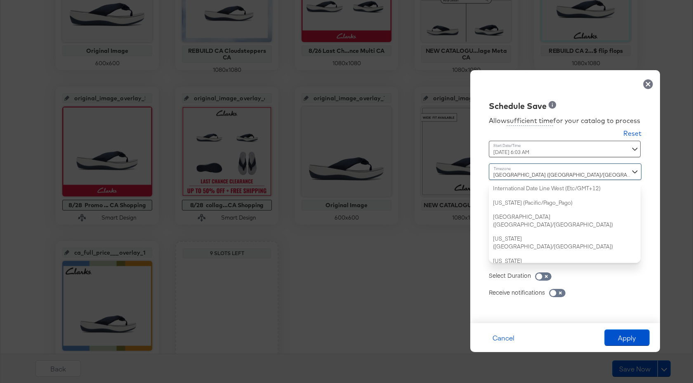
click at [578, 254] on div "Dublin (Europe/Dublin) International Date Line West (Etc/GMT+12) American Samoa…" at bounding box center [565, 212] width 153 height 99
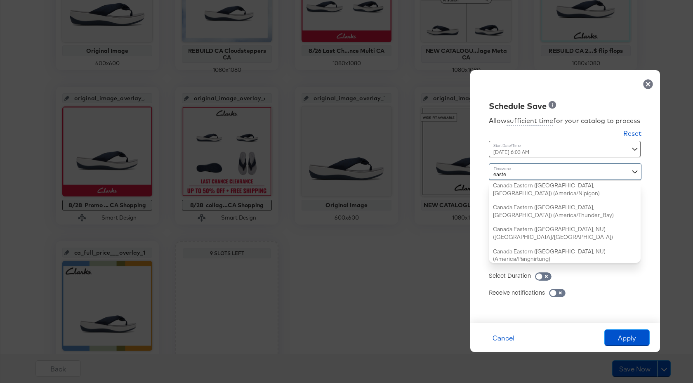
scroll to position [77, 0]
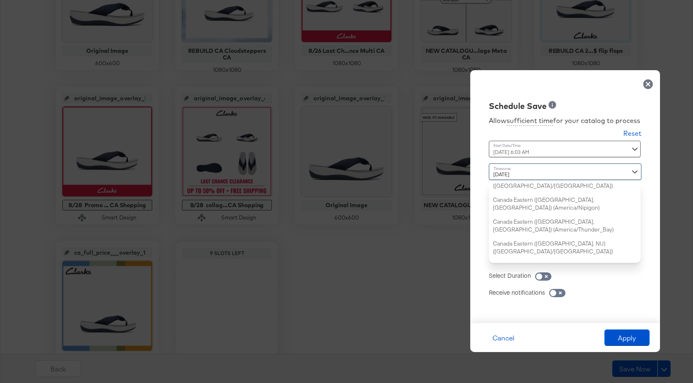
type input "eastern"
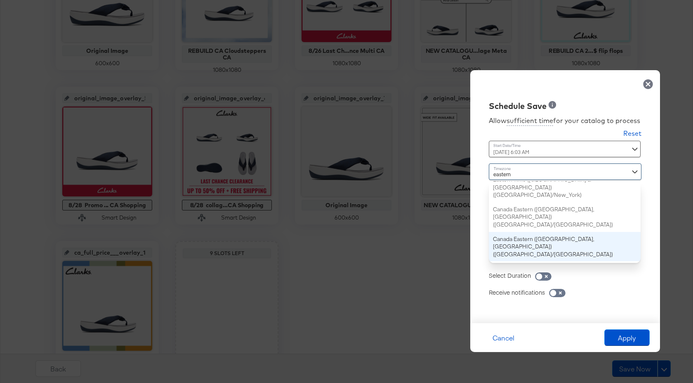
scroll to position [0, 0]
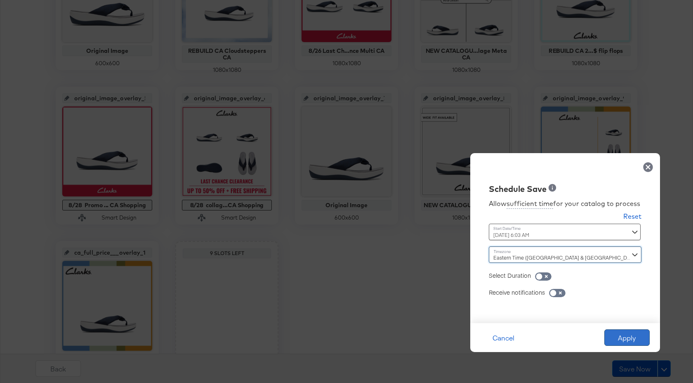
click at [625, 336] on button "Apply" at bounding box center [626, 337] width 45 height 16
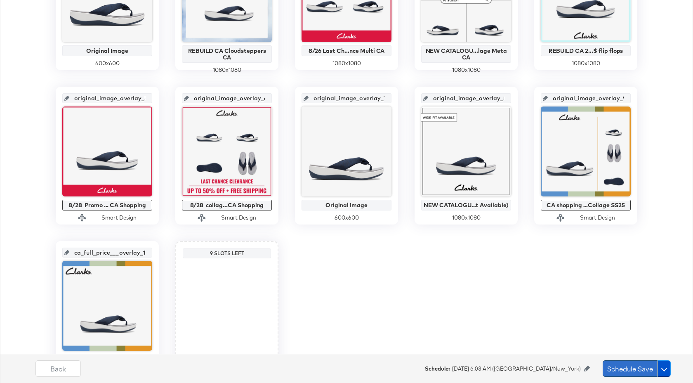
click at [633, 364] on button "Schedule Save" at bounding box center [629, 368] width 55 height 16
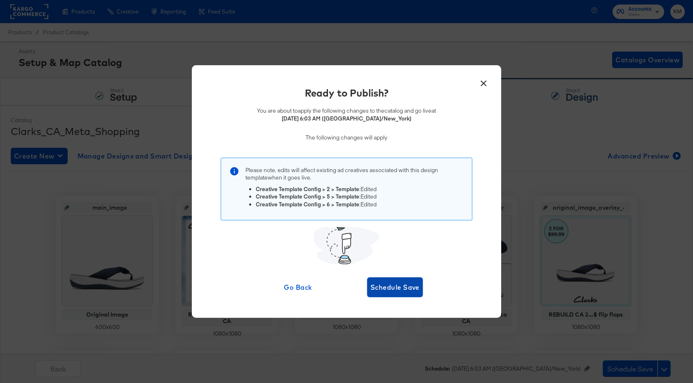
click at [395, 288] on span "Schedule Save" at bounding box center [394, 287] width 49 height 12
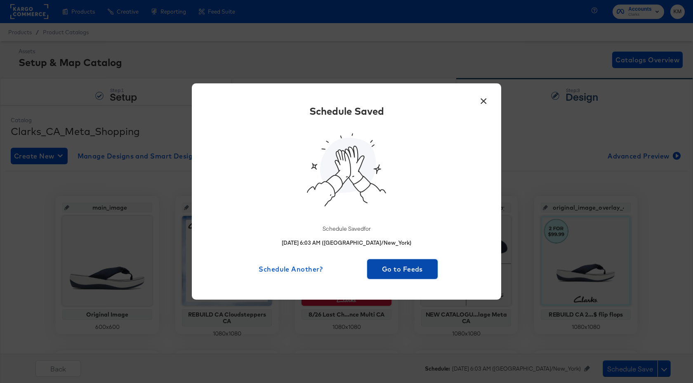
click at [397, 270] on span "Go to Feeds" at bounding box center [402, 269] width 64 height 12
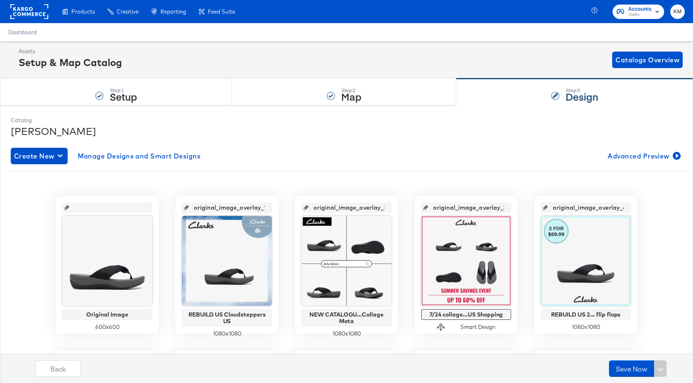
click at [31, 13] on rect at bounding box center [29, 11] width 38 height 15
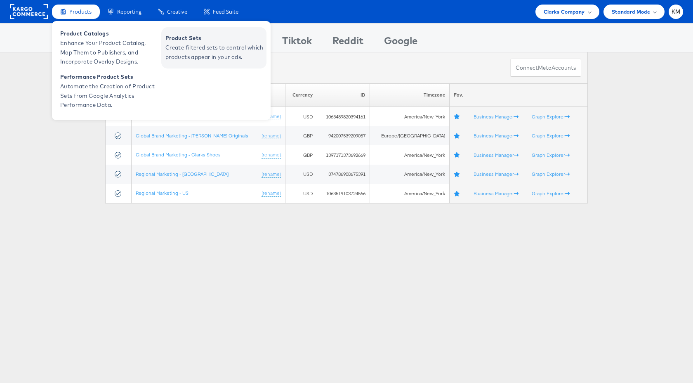
click at [195, 45] on span "Create filtered sets to control which products appear in your ads." at bounding box center [214, 52] width 99 height 19
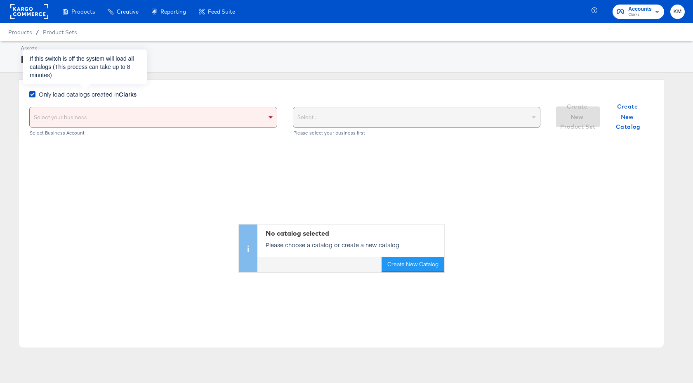
click at [118, 94] on span "Only load catalogs created in Clarks" at bounding box center [88, 94] width 98 height 8
click at [0, 0] on input "Only load catalogs created in Clarks" at bounding box center [0, 0] width 0 height 0
click at [136, 120] on div "Select your business" at bounding box center [153, 117] width 247 height 20
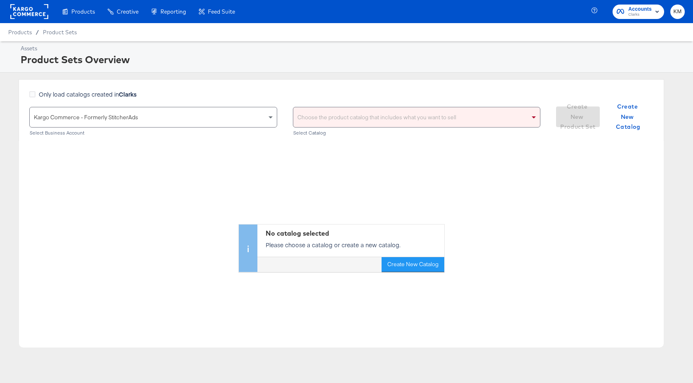
click at [319, 113] on div "Choose the product catalog that includes what you want to sell" at bounding box center [416, 117] width 247 height 20
type input "clarks"
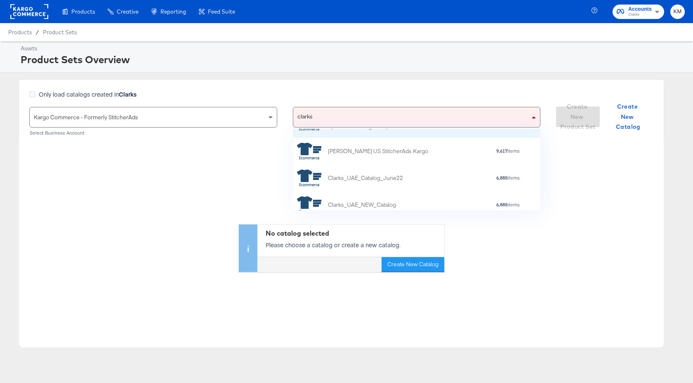
scroll to position [78, 0]
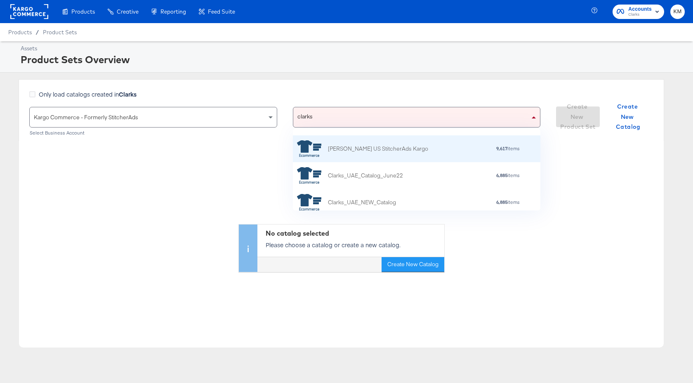
click at [369, 155] on div "[PERSON_NAME] US StitcherAds Kargo" at bounding box center [362, 148] width 131 height 16
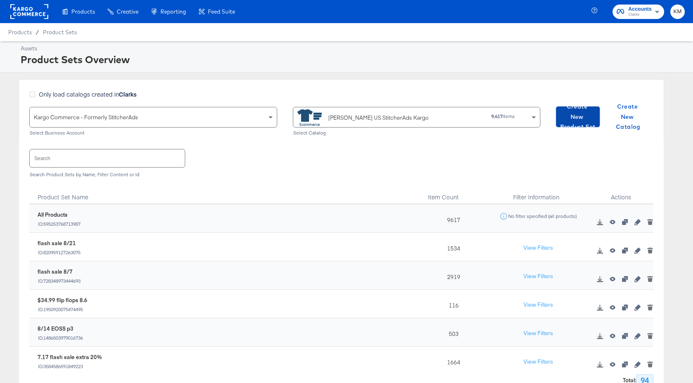
click at [569, 116] on span "Create New Product Set" at bounding box center [577, 116] width 37 height 31
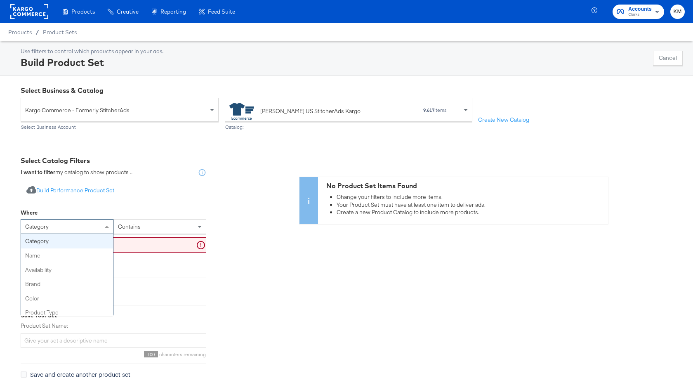
click at [78, 225] on div "category" at bounding box center [67, 226] width 92 height 14
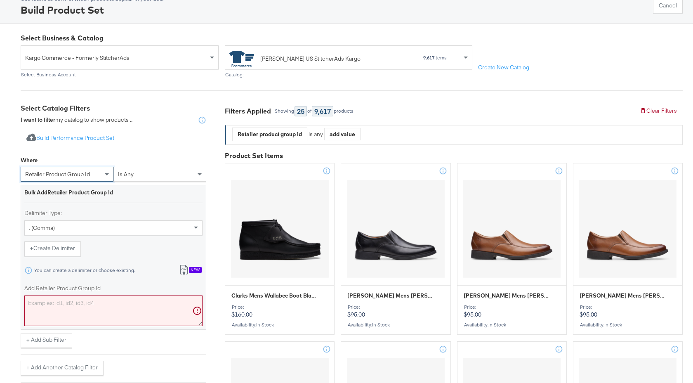
scroll to position [143, 0]
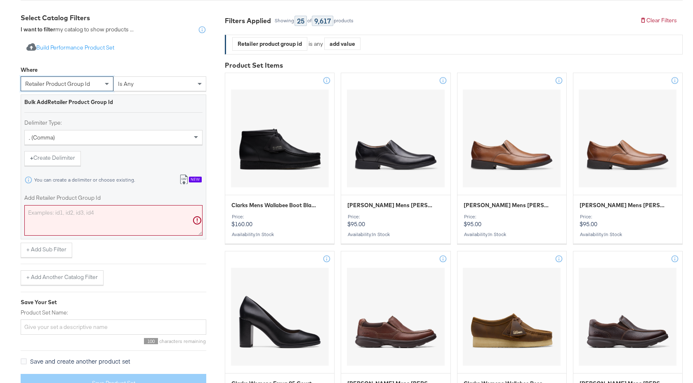
click at [85, 218] on textarea "Add Retailer Product Group Id" at bounding box center [113, 220] width 178 height 31
paste textarea "26181240,26181242,26181241,26181284,26181409,26181411,26181418,26181422,2618142…"
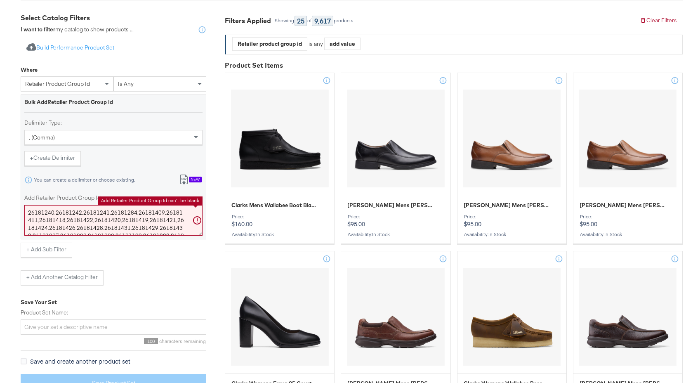
scroll to position [58, 0]
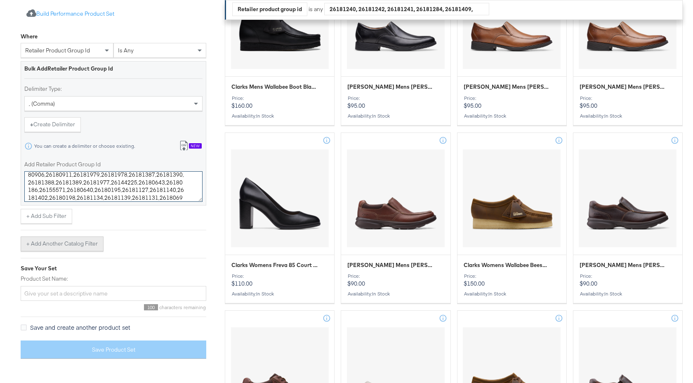
type textarea "26181240,26181242,26181241,26181284,26181409,26181411,26181418,26181422,2618142…"
click at [74, 244] on button "+ Add Another Catalog Filter" at bounding box center [62, 243] width 83 height 15
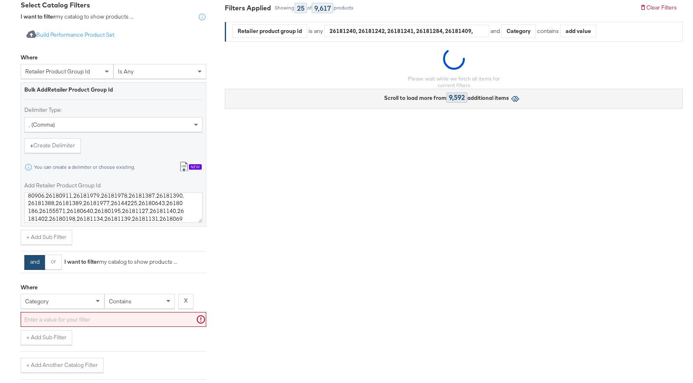
click at [63, 301] on div "category" at bounding box center [63, 301] width 84 height 15
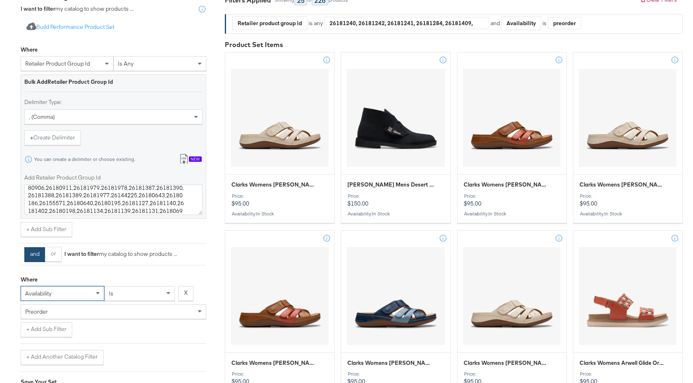
click at [101, 312] on div "preorder" at bounding box center [113, 311] width 185 height 14
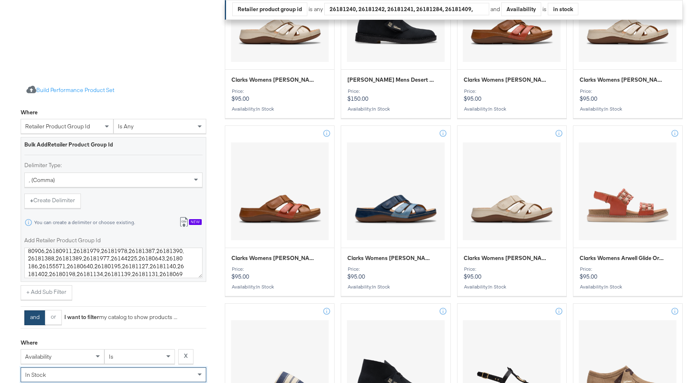
scroll to position [425, 0]
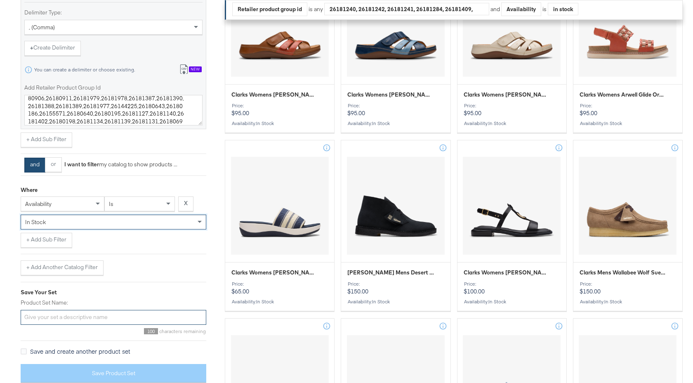
click at [76, 313] on input "Product Set Name:" at bounding box center [114, 317] width 186 height 15
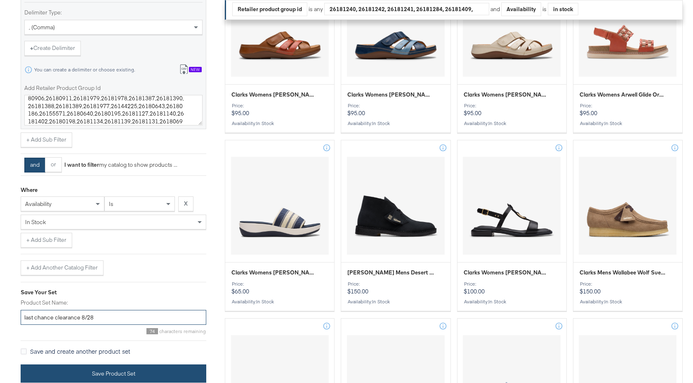
type input "last chance clearance 8/28"
click at [123, 371] on button "Save Product Set" at bounding box center [114, 373] width 186 height 19
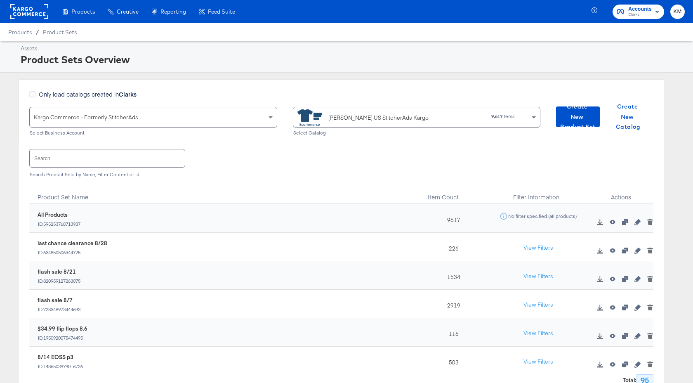
click at [347, 119] on div "[PERSON_NAME] US StitcherAds Kargo" at bounding box center [378, 117] width 100 height 9
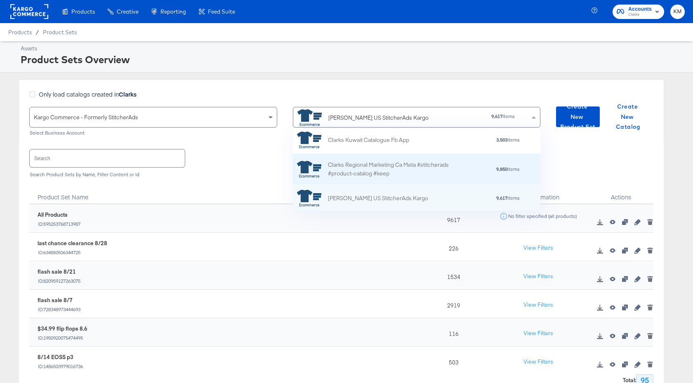
click at [350, 172] on div "Clarks Regional Marketing Ca Meta #stitcherads #product-catalog #keep" at bounding box center [400, 168] width 144 height 17
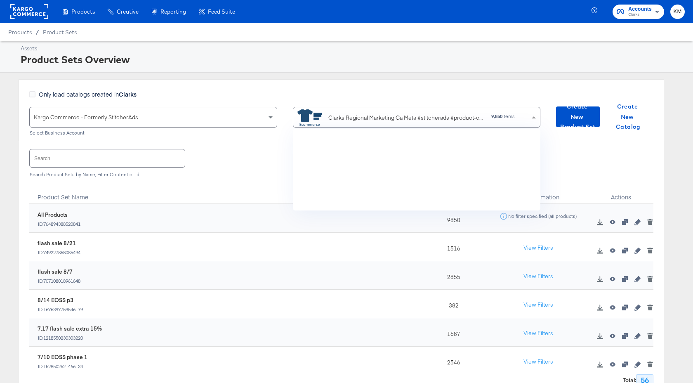
scroll to position [2985, 0]
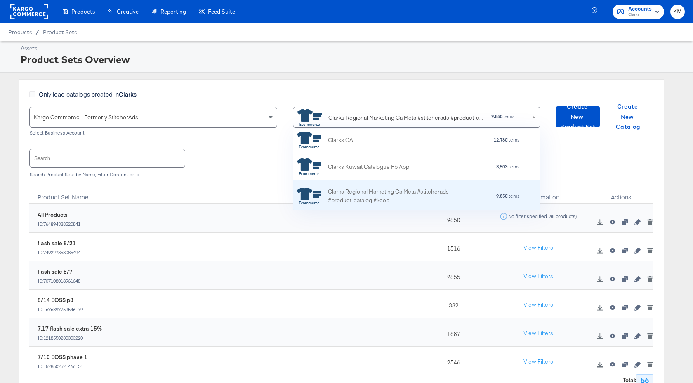
click at [332, 195] on div "Clarks Regional Marketing Ca Meta #stitcherads #product-catalog #keep" at bounding box center [400, 195] width 144 height 17
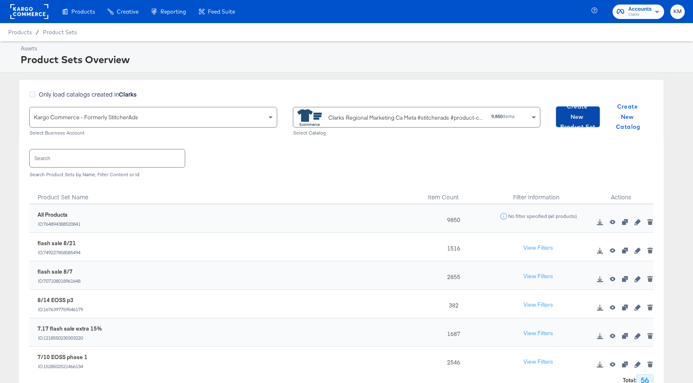
click at [573, 120] on span "Create New Product Set" at bounding box center [577, 116] width 37 height 31
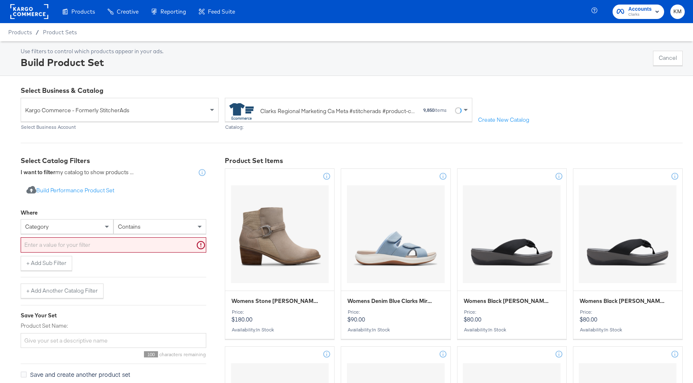
click at [92, 228] on div "category" at bounding box center [67, 226] width 92 height 14
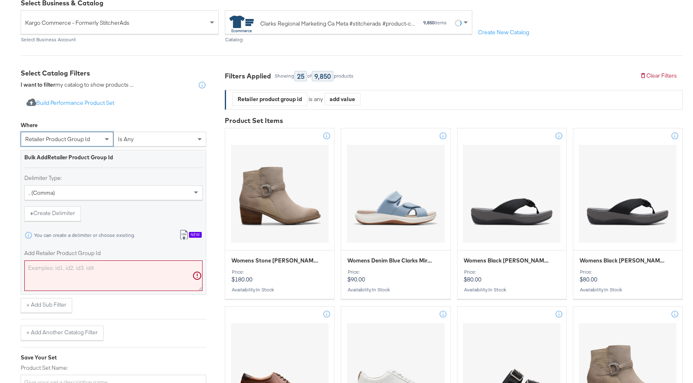
scroll to position [131, 0]
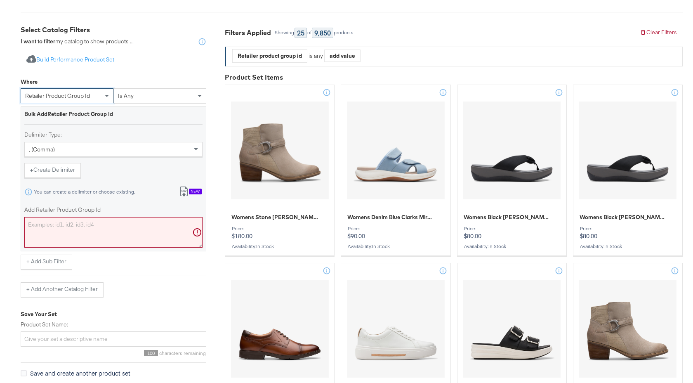
click at [95, 230] on textarea "Add Retailer Product Group Id" at bounding box center [113, 232] width 178 height 31
paste textarea "26181240,26181242,26181241,26181409,26181411,26181418,26181422,26181420,2618141…"
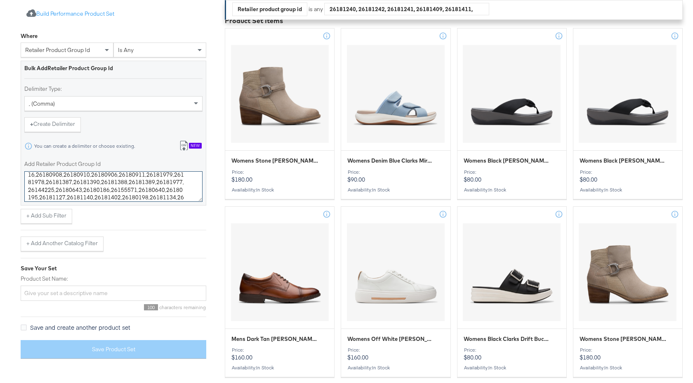
scroll to position [210, 0]
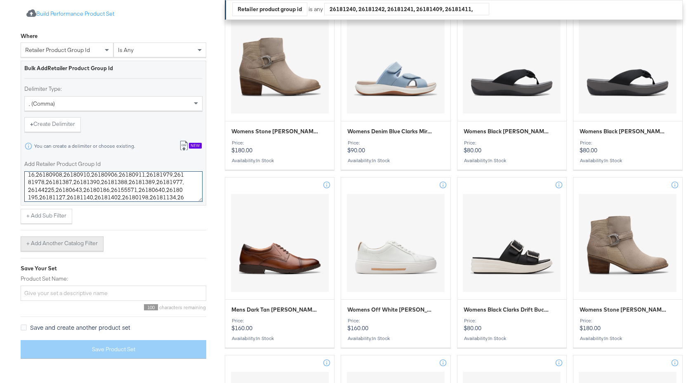
type textarea "26181240,26181242,26181241,26181409,26181411,26181418,26181422,26181420,2618141…"
click at [67, 245] on button "+ Add Another Catalog Filter" at bounding box center [62, 243] width 83 height 15
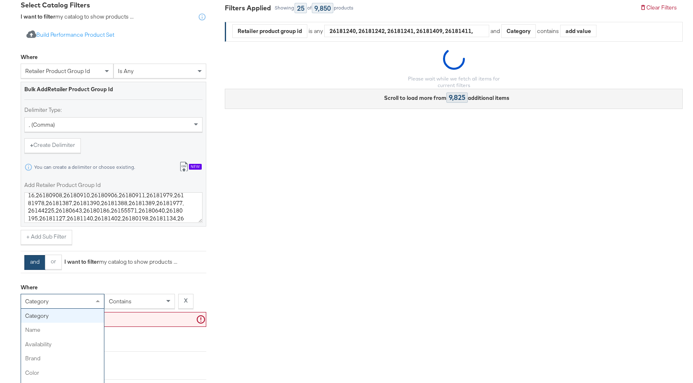
scroll to position [163, 0]
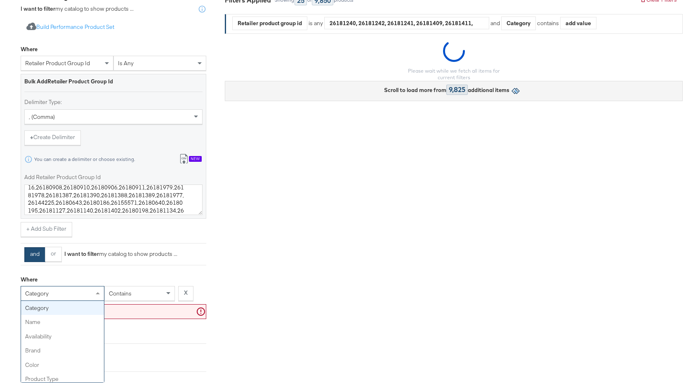
click at [70, 301] on div "category category name availability brand color product type product tags price…" at bounding box center [63, 293] width 84 height 15
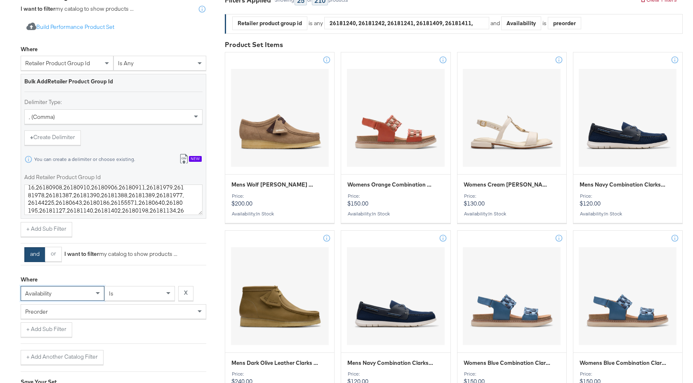
click at [105, 314] on div "preorder" at bounding box center [113, 311] width 185 height 14
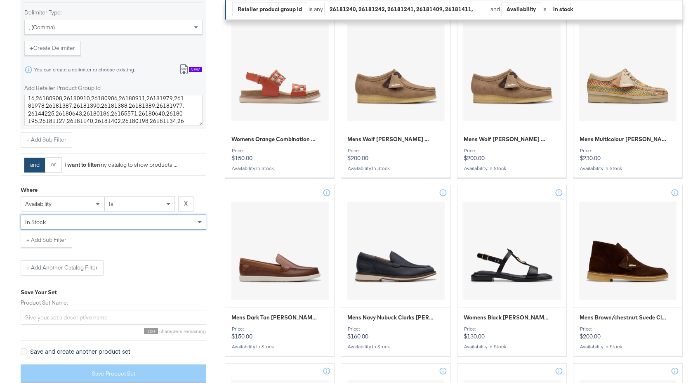
scroll to position [559, 0]
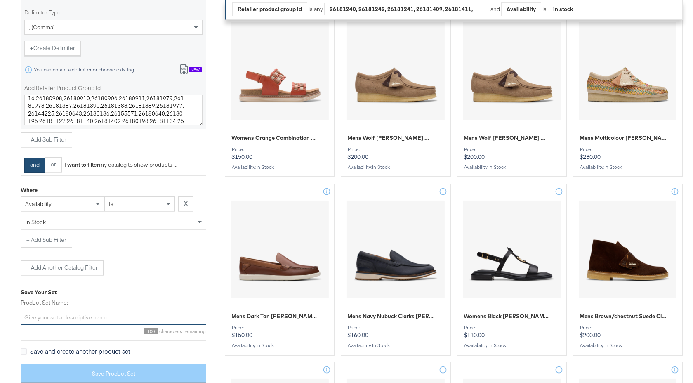
click at [70, 318] on input "Product Set Name:" at bounding box center [114, 317] width 186 height 15
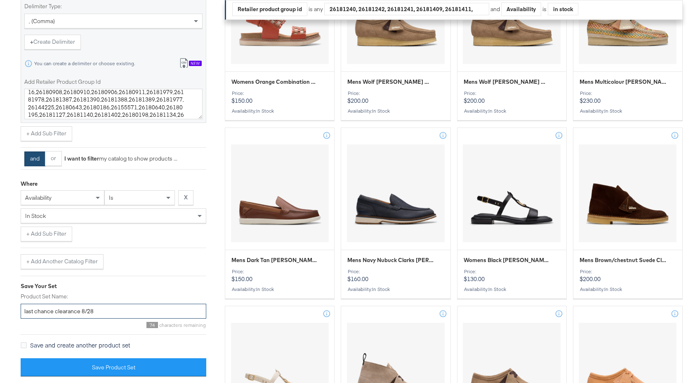
scroll to position [616, 0]
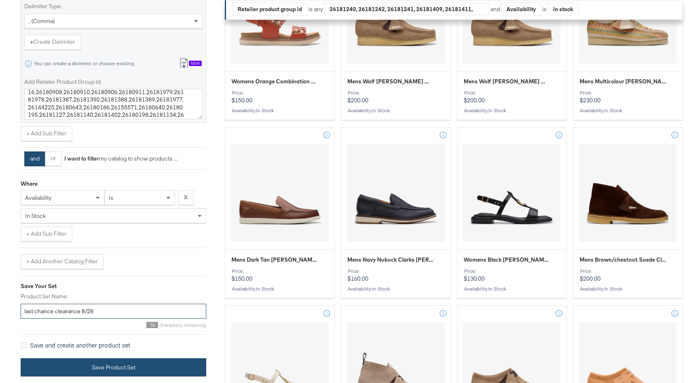
type input "last chance clearance 8/28"
click at [117, 371] on button "Save Product Set" at bounding box center [114, 367] width 186 height 19
